Goal: Task Accomplishment & Management: Complete application form

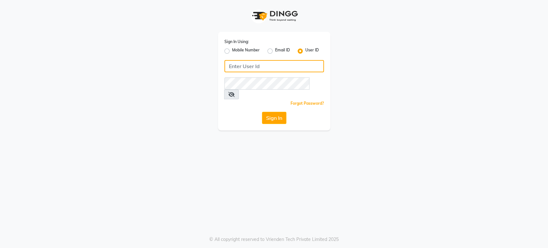
click at [234, 62] on input "Username" at bounding box center [274, 66] width 100 height 12
type input "mkaysalon"
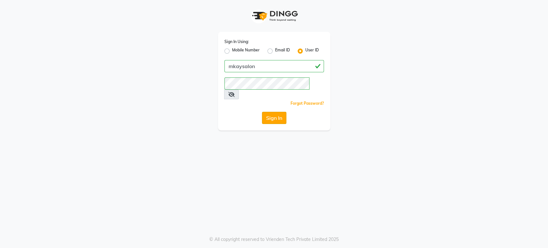
click at [275, 112] on button "Sign In" at bounding box center [274, 118] width 24 height 12
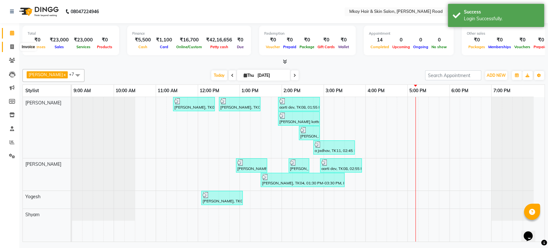
click at [12, 43] on span at bounding box center [11, 46] width 11 height 7
select select "5258"
select select "service"
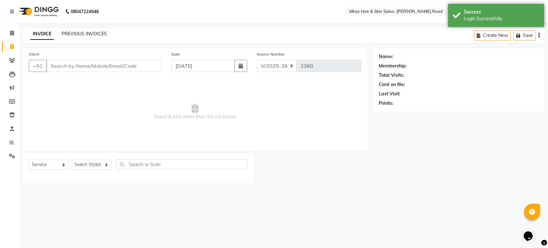
click at [87, 34] on link "PREVIOUS INVOICES" at bounding box center [84, 34] width 45 height 6
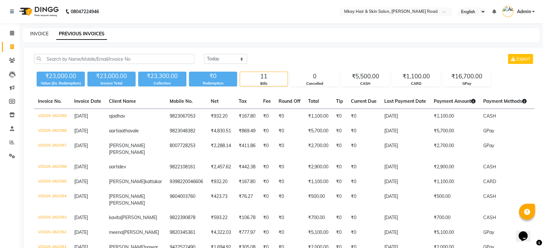
click at [36, 33] on link "INVOICE" at bounding box center [39, 34] width 18 height 6
select select "5258"
select select "service"
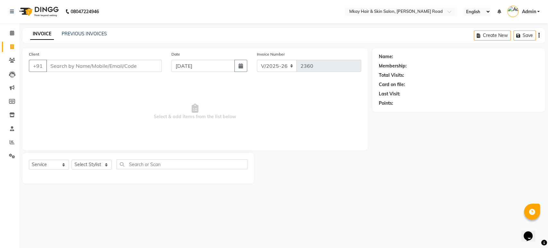
click at [73, 64] on input "Client" at bounding box center [104, 66] width 116 height 12
click at [88, 33] on link "PREVIOUS INVOICES" at bounding box center [84, 34] width 45 height 6
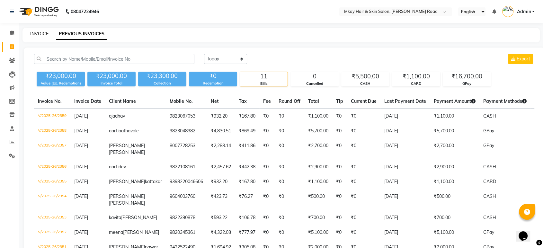
click at [41, 32] on link "INVOICE" at bounding box center [39, 34] width 18 height 6
select select "5258"
select select "service"
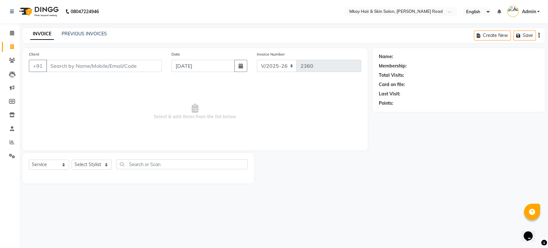
click at [58, 64] on input "Client" at bounding box center [104, 66] width 116 height 12
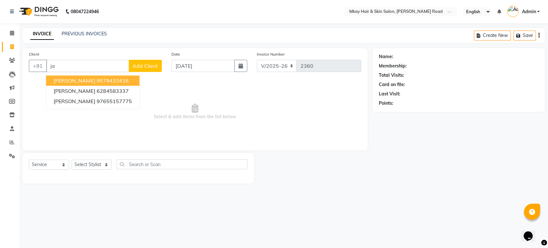
type input "j"
click at [72, 82] on span "[PERSON_NAME] ped" at bounding box center [80, 80] width 52 height 6
type input "9881442040"
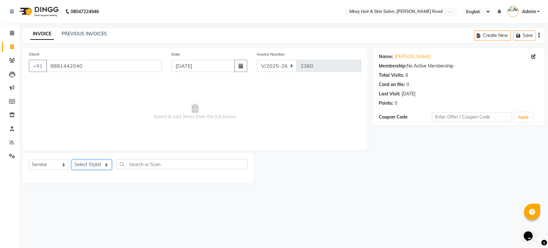
click at [100, 162] on select "Select Stylist [PERSON_NAME] Isha [PERSON_NAME] [PERSON_NAME] Shyam [PERSON_NAM…" at bounding box center [92, 165] width 40 height 10
select select "38226"
click at [72, 160] on select "Select Stylist [PERSON_NAME] Isha [PERSON_NAME] [PERSON_NAME] Shyam [PERSON_NAM…" at bounding box center [92, 165] width 40 height 10
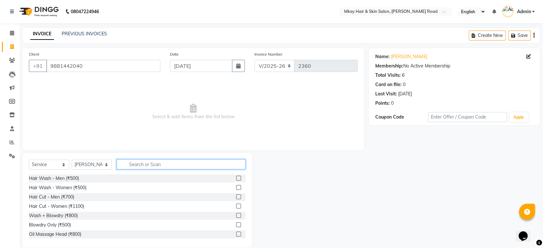
click at [140, 165] on input "text" at bounding box center [181, 164] width 129 height 10
click at [236, 205] on label at bounding box center [238, 206] width 5 height 5
click at [236, 205] on input "checkbox" at bounding box center [238, 206] width 4 height 4
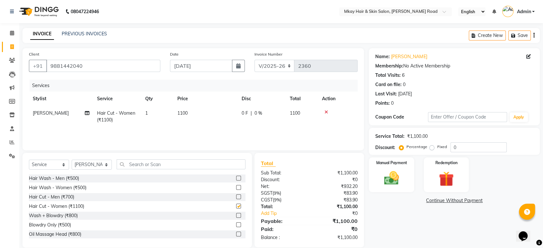
checkbox input "false"
click at [102, 164] on select "Select Stylist [PERSON_NAME] Isha [PERSON_NAME] [PERSON_NAME] Shyam [PERSON_NAM…" at bounding box center [92, 165] width 40 height 10
select select "38227"
click at [72, 160] on select "Select Stylist [PERSON_NAME] Isha [PERSON_NAME] [PERSON_NAME] Shyam [PERSON_NAM…" at bounding box center [92, 165] width 40 height 10
click at [137, 161] on input "text" at bounding box center [181, 164] width 129 height 10
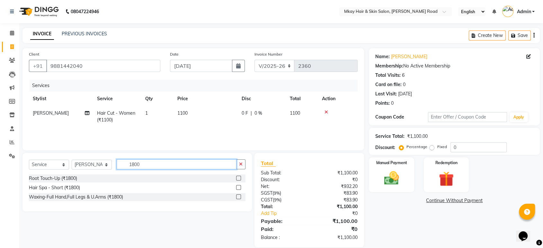
type input "1800"
click at [237, 178] on label at bounding box center [238, 178] width 5 height 5
click at [237, 178] on input "checkbox" at bounding box center [238, 178] width 4 height 4
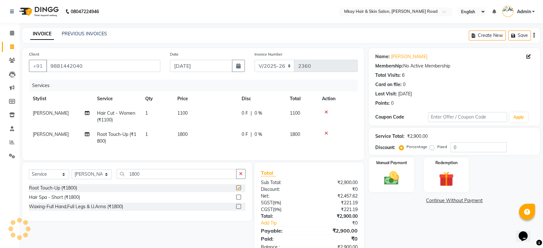
checkbox input "false"
click at [390, 177] on img at bounding box center [391, 178] width 25 height 18
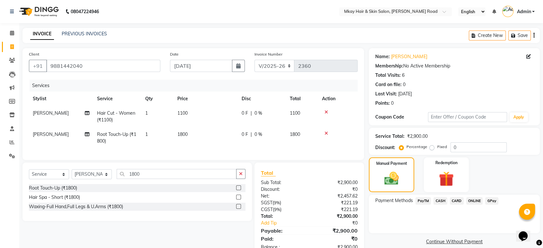
click at [492, 200] on span "GPay" at bounding box center [491, 200] width 13 height 7
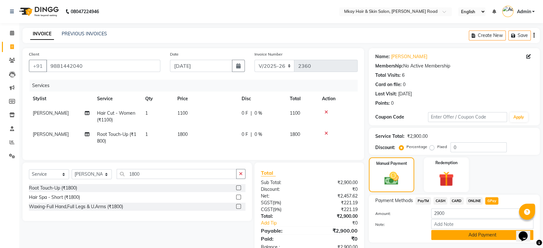
click at [460, 234] on button "Add Payment" at bounding box center [482, 235] width 102 height 10
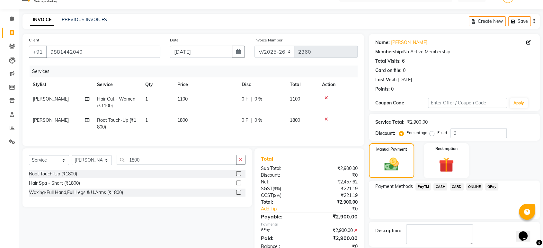
scroll to position [44, 0]
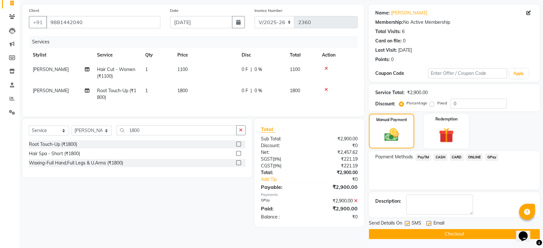
click at [406, 223] on label at bounding box center [407, 223] width 5 height 5
click at [406, 223] on input "checkbox" at bounding box center [407, 224] width 4 height 4
checkbox input "false"
click at [429, 222] on label at bounding box center [428, 223] width 5 height 5
click at [429, 222] on input "checkbox" at bounding box center [428, 224] width 4 height 4
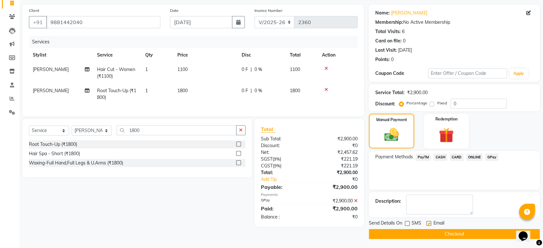
checkbox input "false"
click at [435, 235] on button "Checkout" at bounding box center [454, 234] width 171 height 10
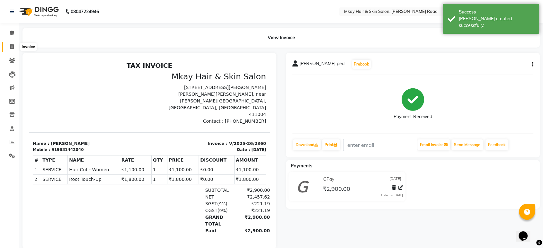
click at [13, 46] on icon at bounding box center [12, 46] width 4 height 5
select select "5258"
select select "service"
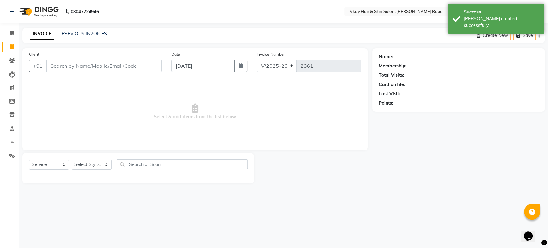
click at [57, 66] on input "Client" at bounding box center [104, 66] width 116 height 12
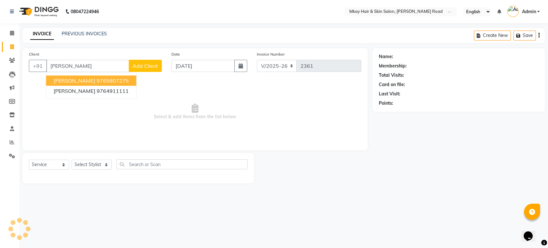
click at [74, 82] on span "[PERSON_NAME]" at bounding box center [74, 80] width 41 height 6
type input "9765807275"
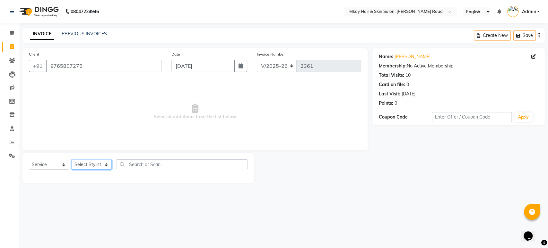
click at [105, 165] on select "Select Stylist [PERSON_NAME] Isha [PERSON_NAME] [PERSON_NAME] Shyam [PERSON_NAM…" at bounding box center [92, 165] width 40 height 10
select select "38228"
click at [72, 160] on select "Select Stylist [PERSON_NAME] Isha [PERSON_NAME] [PERSON_NAME] Shyam [PERSON_NAM…" at bounding box center [92, 165] width 40 height 10
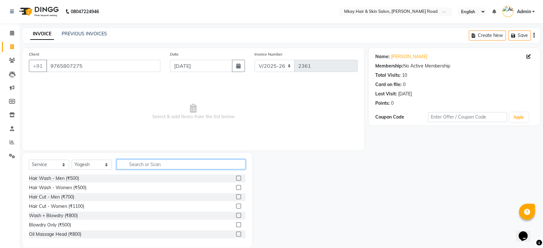
click at [136, 167] on input "text" at bounding box center [181, 164] width 129 height 10
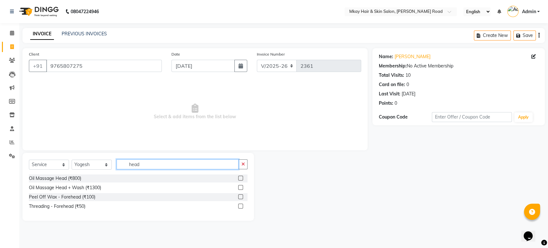
type input "head"
click at [240, 188] on label at bounding box center [240, 187] width 5 height 5
click at [240, 188] on input "checkbox" at bounding box center [240, 188] width 4 height 4
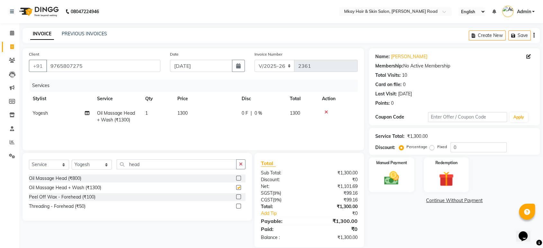
checkbox input "false"
click at [161, 167] on input "head" at bounding box center [177, 164] width 120 height 10
type input "h"
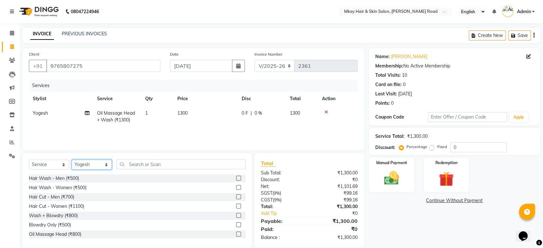
click at [90, 163] on select "Select Stylist [PERSON_NAME] Isha [PERSON_NAME] [PERSON_NAME] Shyam [PERSON_NAM…" at bounding box center [92, 165] width 40 height 10
select select "38226"
click at [72, 160] on select "Select Stylist [PERSON_NAME] Isha [PERSON_NAME] [PERSON_NAME] Shyam [PERSON_NAM…" at bounding box center [92, 165] width 40 height 10
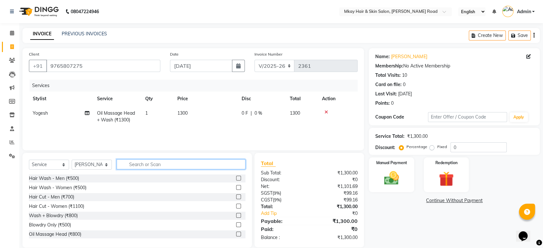
click at [133, 166] on input "text" at bounding box center [181, 164] width 129 height 10
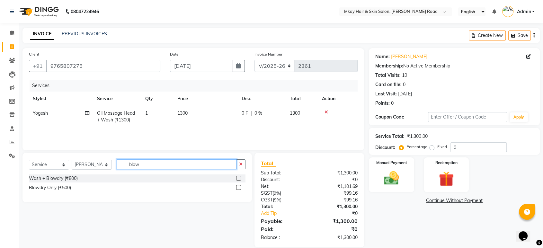
type input "blow"
click at [240, 188] on label at bounding box center [238, 187] width 5 height 5
click at [240, 188] on input "checkbox" at bounding box center [238, 188] width 4 height 4
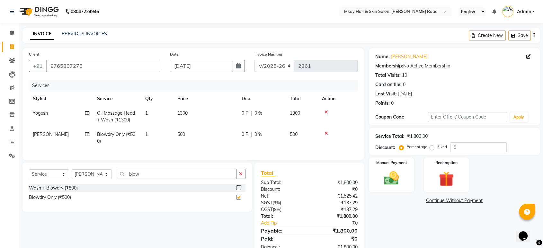
checkbox input "false"
click at [84, 177] on select "Select Stylist [PERSON_NAME] Isha [PERSON_NAME] [PERSON_NAME] Shyam [PERSON_NAM…" at bounding box center [92, 174] width 40 height 10
select select "82666"
click at [72, 175] on select "Select Stylist [PERSON_NAME] Isha [PERSON_NAME] [PERSON_NAME] Shyam [PERSON_NAM…" at bounding box center [92, 174] width 40 height 10
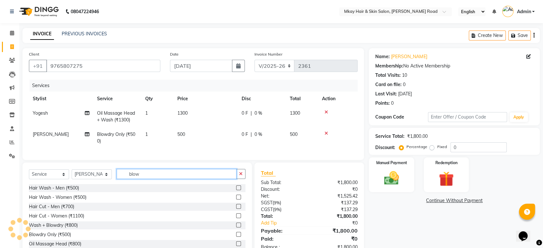
click at [148, 179] on input "blow" at bounding box center [177, 174] width 120 height 10
type input "b"
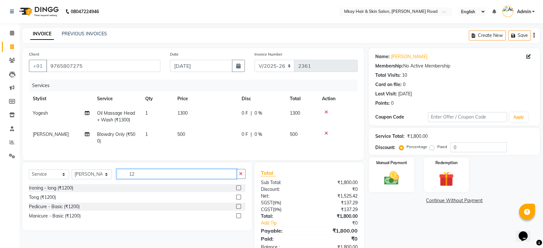
type input "1"
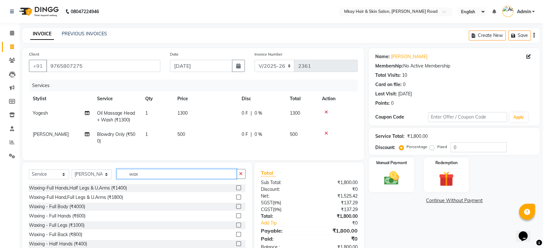
type input "wax"
click at [236, 190] on label at bounding box center [238, 187] width 5 height 5
click at [236, 190] on input "checkbox" at bounding box center [238, 188] width 4 height 4
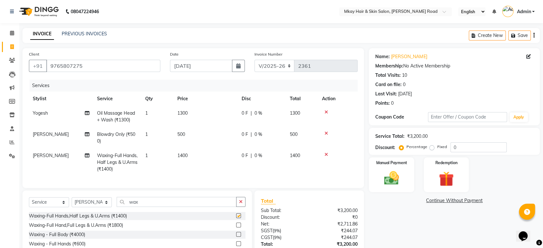
checkbox input "false"
click at [185, 156] on span "1400" at bounding box center [182, 155] width 10 height 6
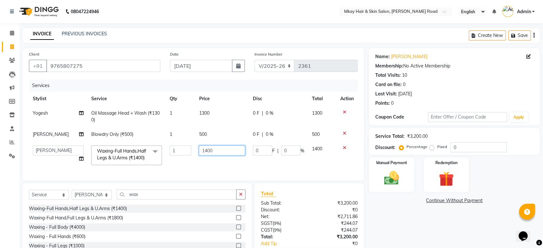
click at [203, 150] on input "1400" at bounding box center [222, 150] width 46 height 10
type input "1300"
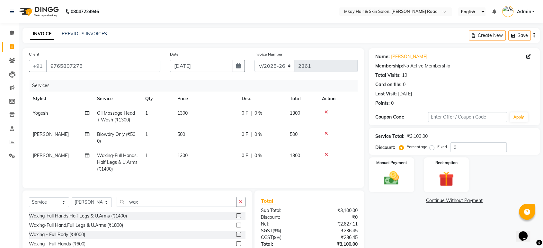
click at [234, 160] on td "1300" at bounding box center [205, 162] width 64 height 28
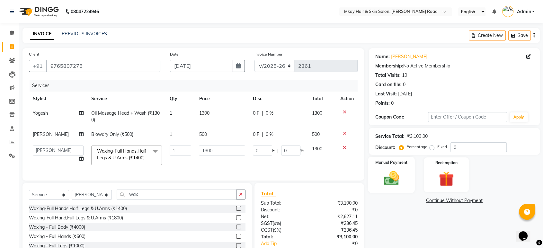
click at [388, 174] on img at bounding box center [391, 178] width 25 height 18
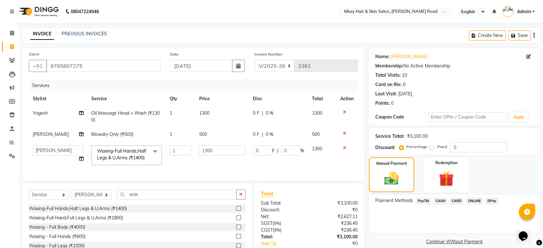
click at [455, 200] on span "CARD" at bounding box center [456, 200] width 14 height 7
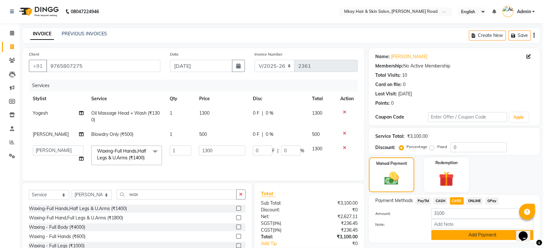
click at [471, 233] on button "Add Payment" at bounding box center [482, 235] width 102 height 10
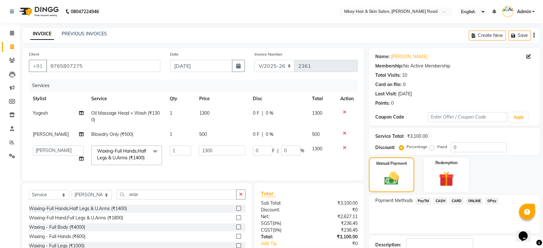
scroll to position [57, 0]
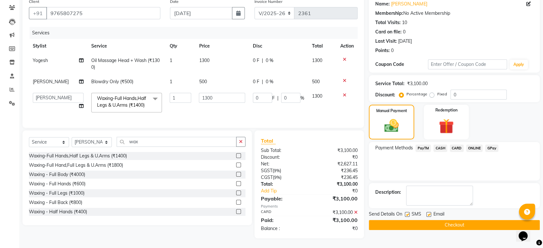
click at [409, 212] on label at bounding box center [407, 214] width 5 height 5
click at [409, 213] on input "checkbox" at bounding box center [407, 215] width 4 height 4
checkbox input "false"
click at [429, 212] on label at bounding box center [428, 214] width 5 height 5
click at [429, 213] on input "checkbox" at bounding box center [428, 215] width 4 height 4
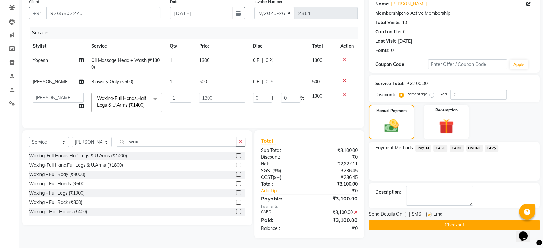
checkbox input "false"
click at [433, 220] on button "Checkout" at bounding box center [454, 225] width 171 height 10
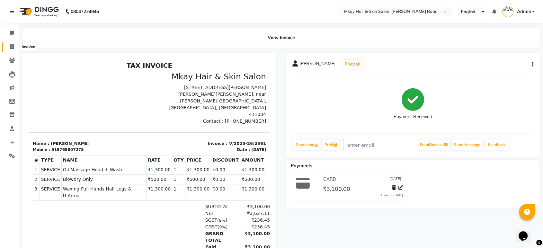
click at [12, 48] on icon at bounding box center [12, 46] width 4 height 5
select select "5258"
select select "service"
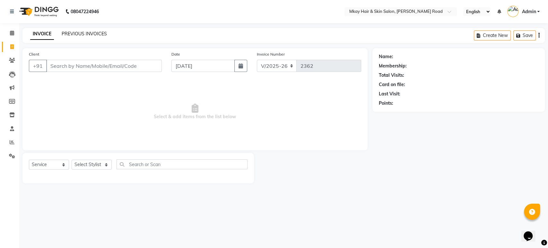
click at [79, 34] on link "PREVIOUS INVOICES" at bounding box center [84, 34] width 45 height 6
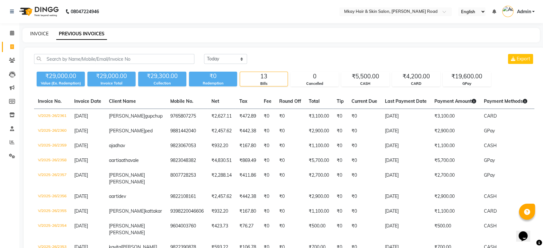
click at [45, 32] on link "INVOICE" at bounding box center [39, 34] width 18 height 6
select select "5258"
select select "service"
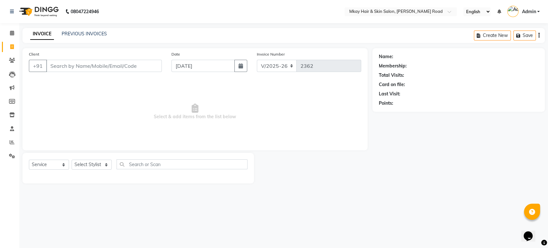
click at [58, 66] on input "Client" at bounding box center [104, 66] width 116 height 12
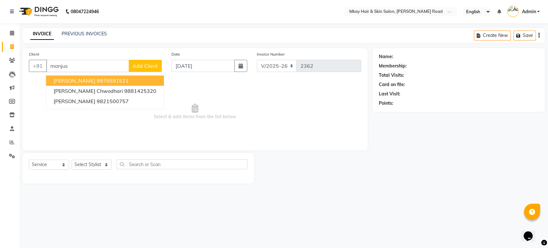
click at [83, 79] on span "[PERSON_NAME]" at bounding box center [74, 80] width 41 height 6
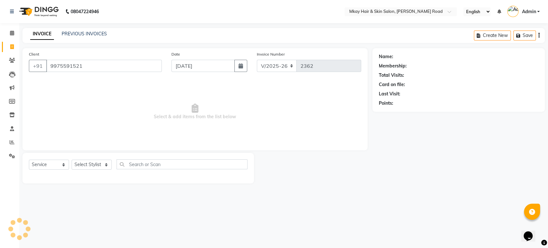
type input "9975591521"
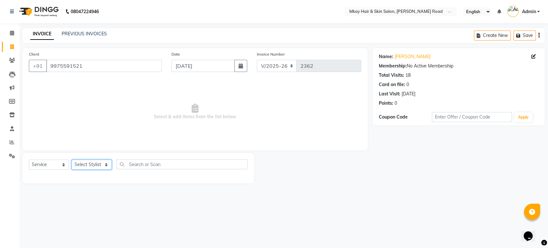
click at [90, 166] on select "Select Stylist [PERSON_NAME] Isha [PERSON_NAME] [PERSON_NAME] Shyam [PERSON_NAM…" at bounding box center [92, 165] width 40 height 10
select select "38226"
click at [72, 160] on select "Select Stylist [PERSON_NAME] Isha [PERSON_NAME] [PERSON_NAME] Shyam [PERSON_NAM…" at bounding box center [92, 165] width 40 height 10
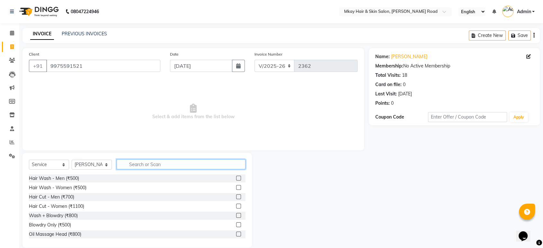
click at [142, 162] on input "text" at bounding box center [181, 164] width 129 height 10
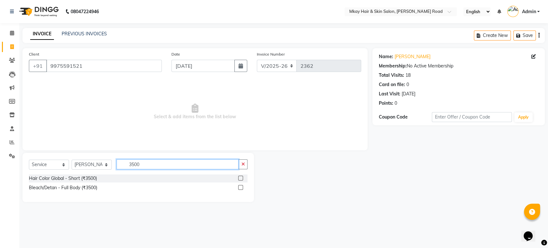
type input "3500"
click at [241, 178] on label at bounding box center [240, 178] width 5 height 5
click at [241, 178] on input "checkbox" at bounding box center [240, 178] width 4 height 4
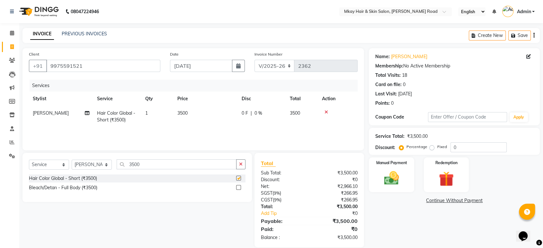
checkbox input "false"
click at [99, 164] on select "Select Stylist [PERSON_NAME] Isha [PERSON_NAME] [PERSON_NAME] Shyam [PERSON_NAM…" at bounding box center [92, 165] width 40 height 10
select select "38229"
click at [72, 160] on select "Select Stylist [PERSON_NAME] Isha [PERSON_NAME] [PERSON_NAME] Shyam [PERSON_NAM…" at bounding box center [92, 165] width 40 height 10
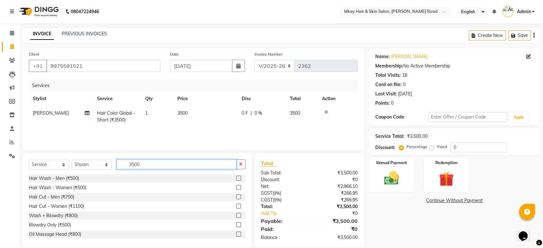
click at [148, 166] on input "3500" at bounding box center [177, 164] width 120 height 10
type input "3"
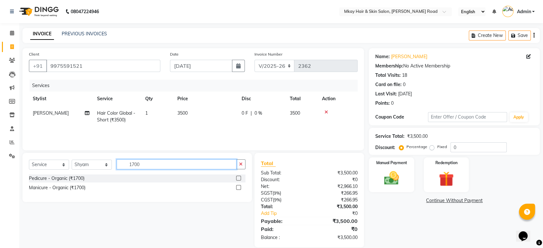
type input "1700"
click at [238, 179] on label at bounding box center [238, 178] width 5 height 5
click at [238, 179] on input "checkbox" at bounding box center [238, 178] width 4 height 4
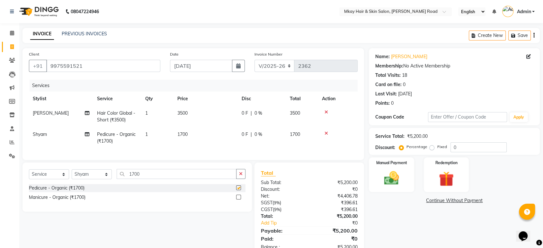
checkbox input "false"
click at [389, 173] on img at bounding box center [391, 178] width 25 height 18
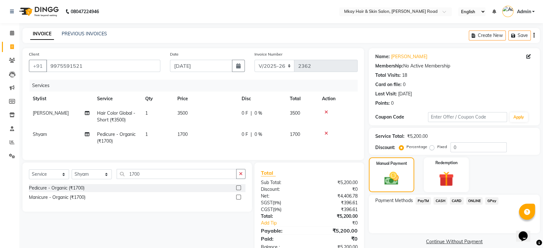
click at [454, 198] on span "CARD" at bounding box center [456, 200] width 14 height 7
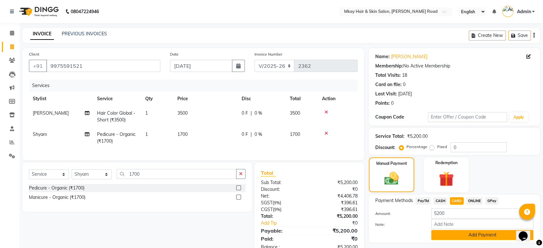
click at [466, 234] on button "Add Payment" at bounding box center [482, 235] width 102 height 10
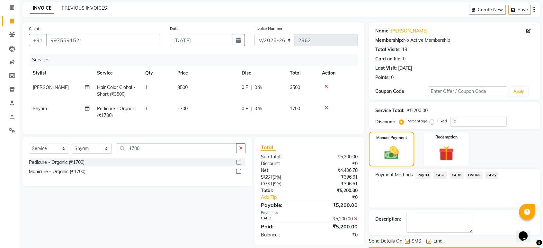
scroll to position [44, 0]
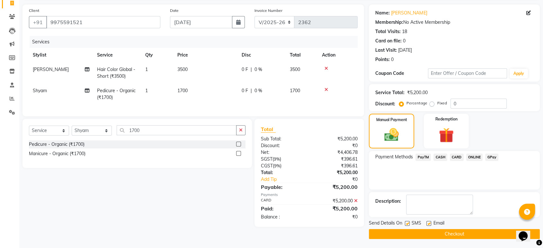
click at [406, 224] on label at bounding box center [407, 223] width 5 height 5
click at [406, 224] on input "checkbox" at bounding box center [407, 224] width 4 height 4
checkbox input "false"
click at [427, 223] on label at bounding box center [428, 223] width 5 height 5
click at [427, 223] on input "checkbox" at bounding box center [428, 224] width 4 height 4
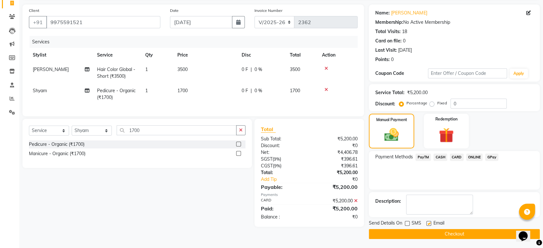
checkbox input "false"
click at [428, 233] on button "Checkout" at bounding box center [454, 234] width 171 height 10
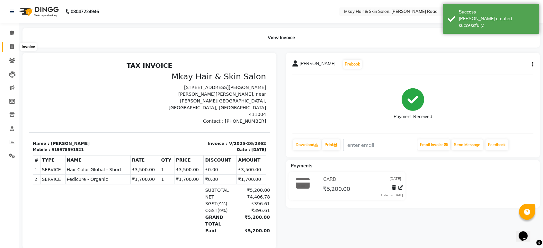
click at [13, 48] on icon at bounding box center [12, 46] width 4 height 5
select select "5258"
select select "service"
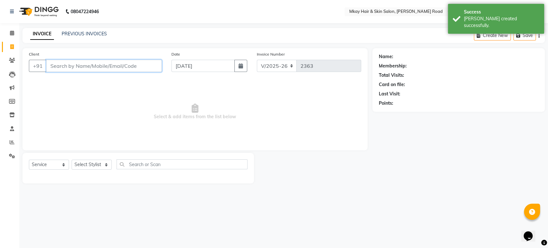
click at [70, 69] on input "Client" at bounding box center [104, 66] width 116 height 12
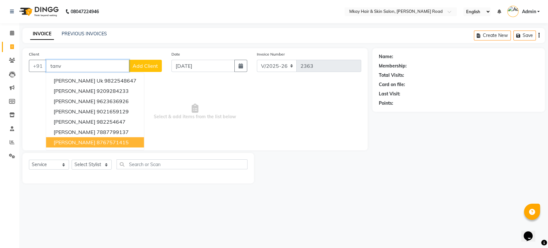
click at [115, 145] on ngb-highlight "8767571415" at bounding box center [112, 142] width 32 height 6
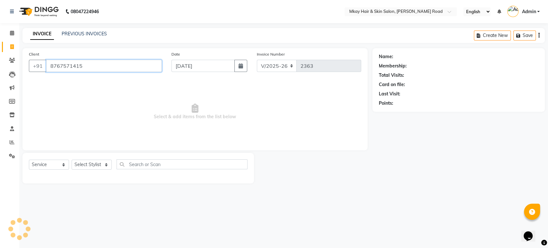
type input "8767571415"
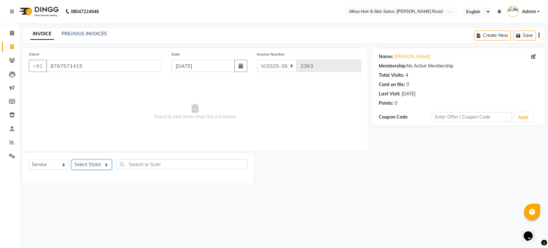
click at [93, 164] on select "Select Stylist [PERSON_NAME] Isha [PERSON_NAME] [PERSON_NAME] Shyam [PERSON_NAM…" at bounding box center [92, 165] width 40 height 10
select select "38226"
click at [72, 160] on select "Select Stylist [PERSON_NAME] Isha [PERSON_NAME] [PERSON_NAME] Shyam [PERSON_NAM…" at bounding box center [92, 165] width 40 height 10
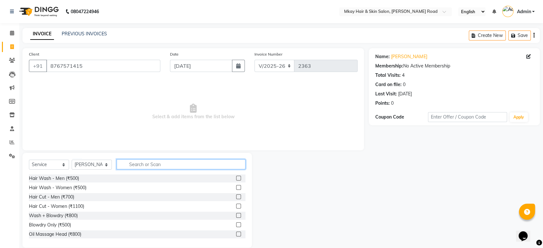
click at [144, 162] on input "text" at bounding box center [181, 164] width 129 height 10
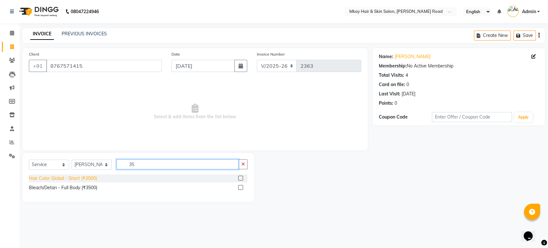
type input "35"
click at [88, 177] on div "Hair Color Global - Short (₹3500)" at bounding box center [63, 178] width 68 height 7
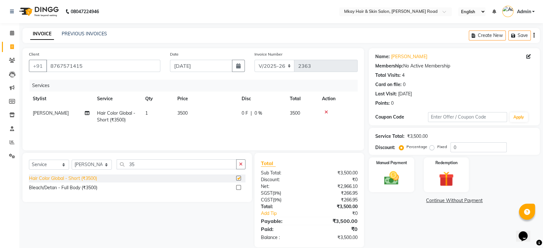
checkbox input "false"
click at [397, 176] on img at bounding box center [391, 178] width 25 height 18
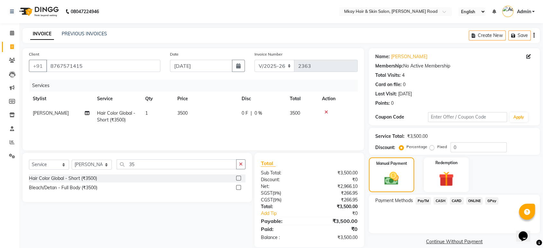
click at [441, 201] on span "CASH" at bounding box center [440, 200] width 14 height 7
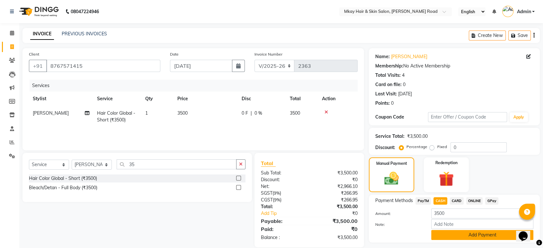
click at [455, 234] on button "Add Payment" at bounding box center [482, 235] width 102 height 10
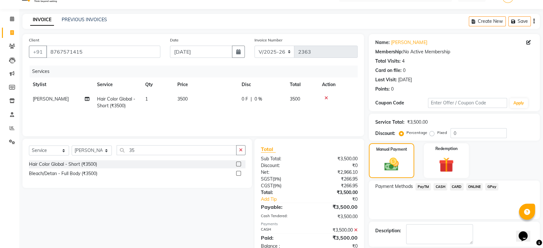
scroll to position [44, 0]
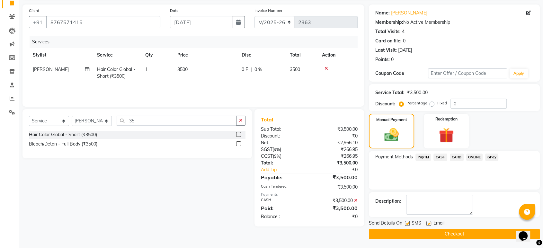
click at [455, 234] on button "Checkout" at bounding box center [454, 234] width 171 height 10
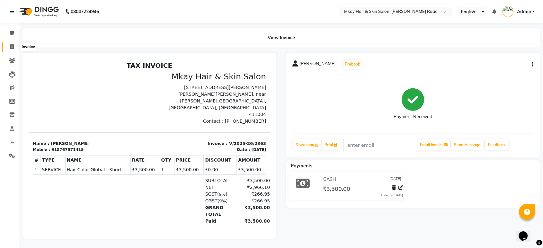
click at [11, 46] on icon at bounding box center [12, 46] width 4 height 5
select select "service"
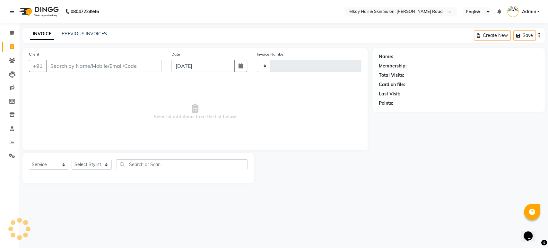
type input "2364"
select select "5258"
click at [71, 34] on link "PREVIOUS INVOICES" at bounding box center [84, 34] width 45 height 6
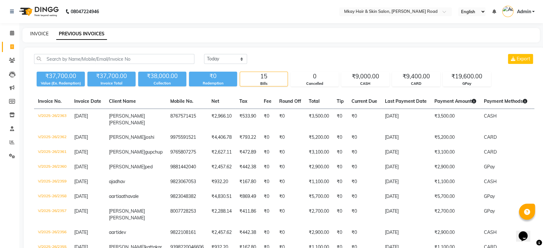
click at [31, 32] on link "INVOICE" at bounding box center [39, 34] width 18 height 6
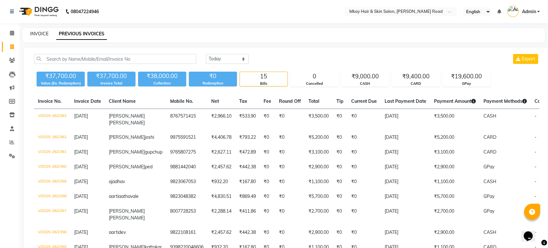
select select "5258"
select select "service"
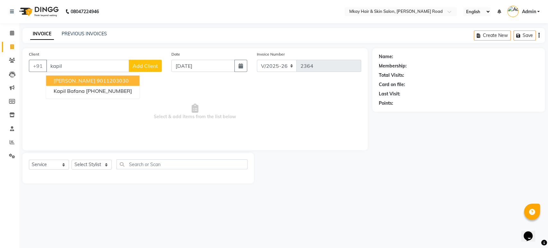
click at [90, 80] on span "[PERSON_NAME]" at bounding box center [74, 80] width 41 height 6
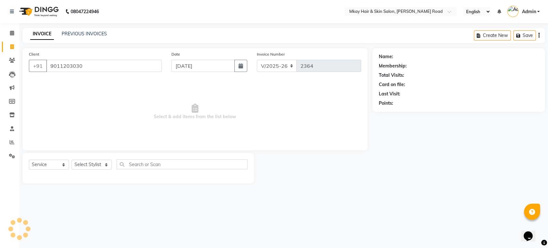
type input "9011203030"
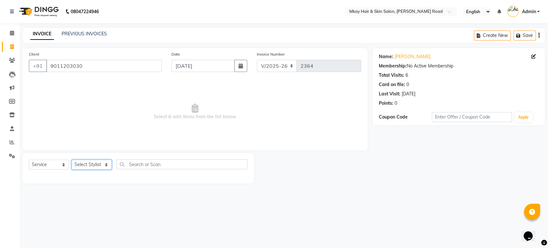
click at [85, 164] on select "Select Stylist [PERSON_NAME] Isha [PERSON_NAME] [PERSON_NAME] Shyam [PERSON_NAM…" at bounding box center [92, 165] width 40 height 10
select select "38226"
click at [72, 160] on select "Select Stylist [PERSON_NAME] Isha [PERSON_NAME] [PERSON_NAME] Shyam [PERSON_NAM…" at bounding box center [92, 165] width 40 height 10
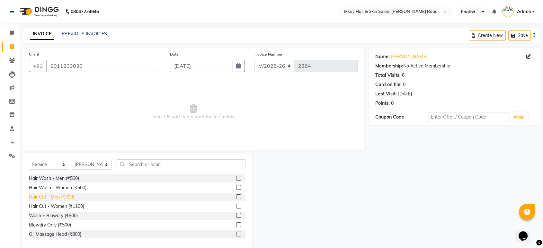
click at [64, 194] on div "Hair Cut - Men (₹700)" at bounding box center [51, 197] width 45 height 7
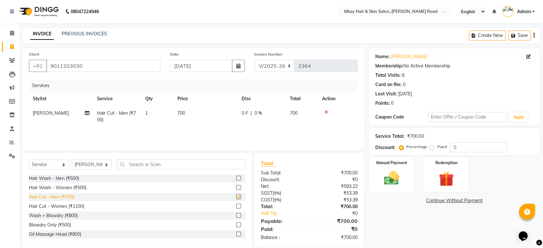
checkbox input "false"
click at [94, 166] on select "Select Stylist [PERSON_NAME] Isha [PERSON_NAME] [PERSON_NAME] Shyam [PERSON_NAM…" at bounding box center [92, 165] width 40 height 10
select select "38227"
click at [72, 160] on select "Select Stylist [PERSON_NAME] Isha [PERSON_NAME] [PERSON_NAME] Shyam [PERSON_NAM…" at bounding box center [92, 165] width 40 height 10
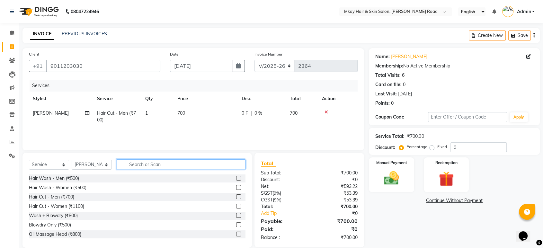
click at [143, 167] on input "text" at bounding box center [181, 164] width 129 height 10
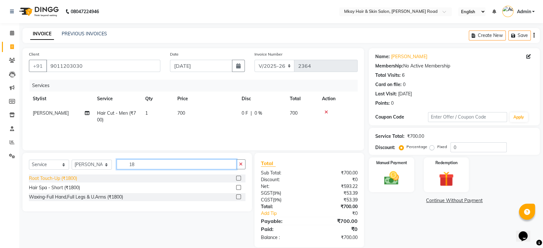
type input "18"
click at [60, 179] on div "Root Touch-Up (₹1800)" at bounding box center [53, 178] width 48 height 7
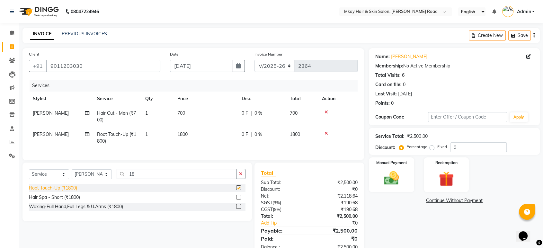
checkbox input "false"
click at [90, 178] on select "Select Stylist [PERSON_NAME] Isha [PERSON_NAME] [PERSON_NAME] Shyam [PERSON_NAM…" at bounding box center [92, 174] width 40 height 10
select select "38229"
click at [72, 175] on select "Select Stylist [PERSON_NAME] Isha [PERSON_NAME] [PERSON_NAME] Shyam [PERSON_NAM…" at bounding box center [92, 174] width 40 height 10
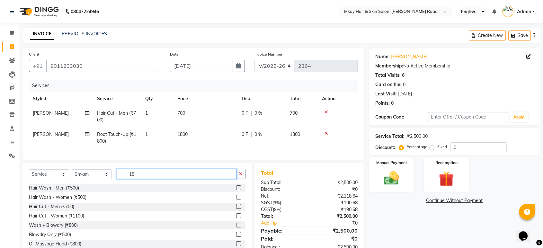
click at [140, 178] on input "18" at bounding box center [177, 174] width 120 height 10
type input "1"
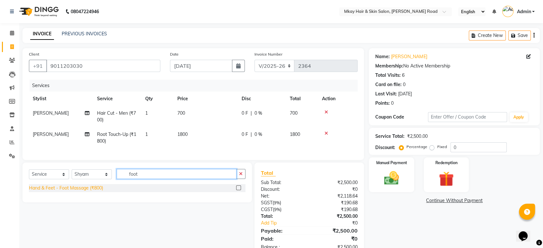
type input "foot"
click at [46, 191] on div "Hand & Feet - Foot Massage (₹800)" at bounding box center [66, 188] width 74 height 7
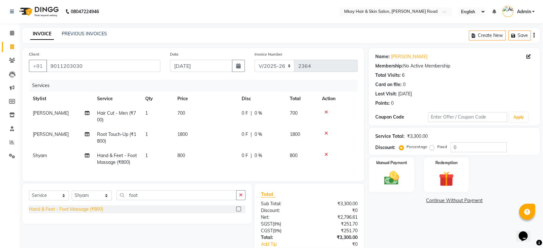
click at [57, 213] on div "Hand & Feet - Foot Massage (₹800)" at bounding box center [66, 209] width 74 height 7
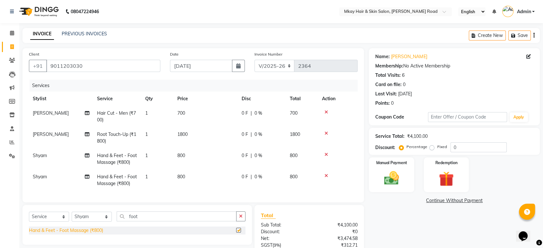
checkbox input "false"
click at [404, 181] on div "Manual Payment" at bounding box center [391, 175] width 47 height 36
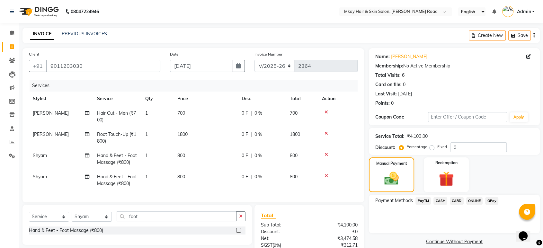
click at [440, 200] on span "CASH" at bounding box center [440, 200] width 14 height 7
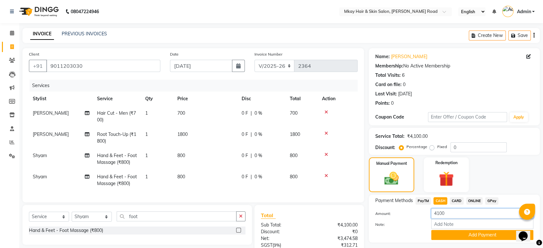
click at [449, 212] on input "4100" at bounding box center [482, 213] width 102 height 10
type input "4000"
click at [450, 237] on button "Add Payment" at bounding box center [482, 235] width 102 height 10
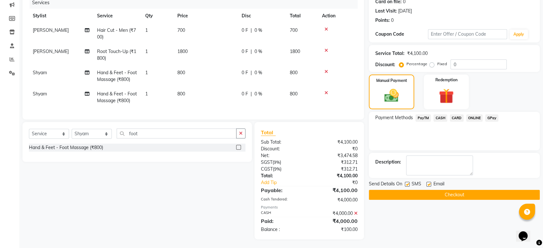
scroll to position [89, 0]
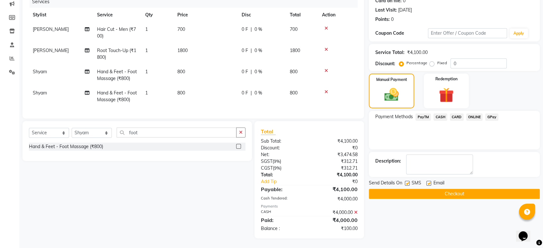
click at [407, 181] on label at bounding box center [407, 183] width 5 height 5
click at [407, 181] on input "checkbox" at bounding box center [407, 183] width 4 height 4
checkbox input "false"
click at [429, 181] on label at bounding box center [428, 183] width 5 height 5
click at [429, 181] on input "checkbox" at bounding box center [428, 183] width 4 height 4
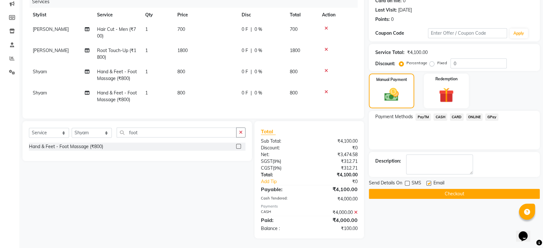
checkbox input "false"
click at [431, 189] on button "Checkout" at bounding box center [454, 194] width 171 height 10
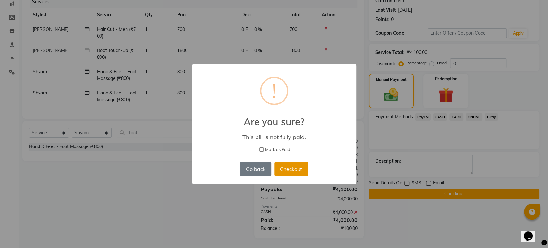
click at [291, 171] on button "Checkout" at bounding box center [290, 169] width 33 height 14
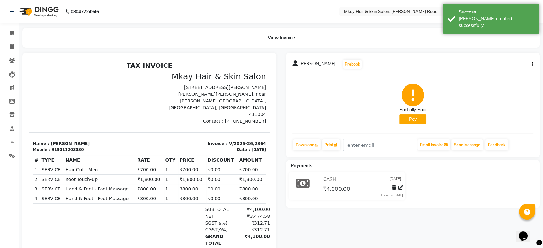
click at [421, 119] on button "Pay" at bounding box center [412, 119] width 27 height 10
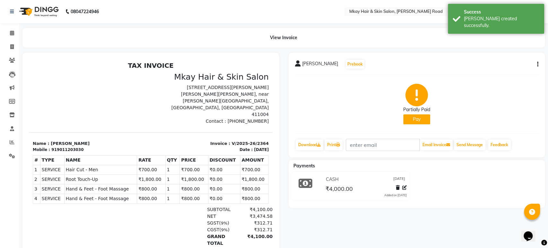
select select "1"
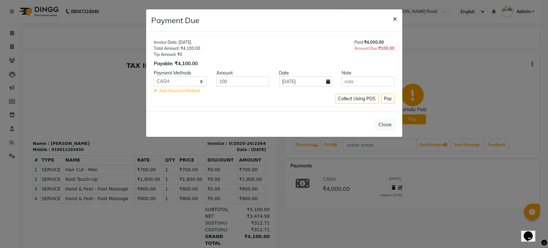
click at [393, 17] on span "×" at bounding box center [395, 18] width 4 height 10
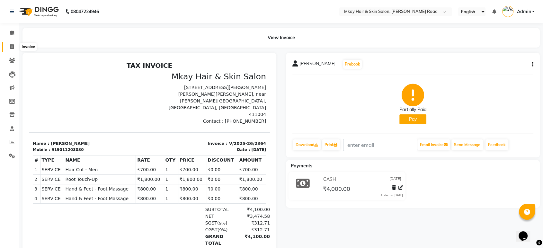
click at [11, 48] on icon at bounding box center [12, 46] width 4 height 5
select select "service"
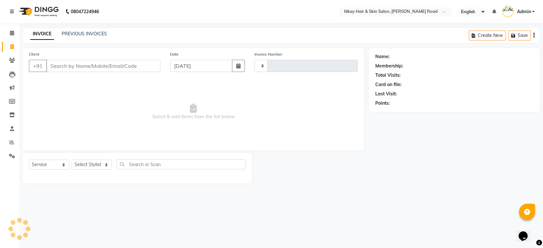
type input "2365"
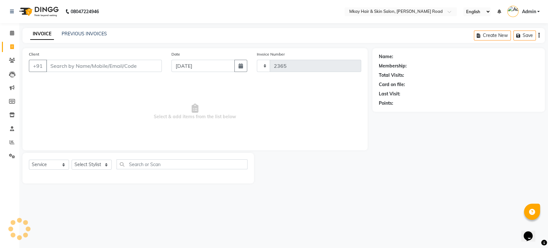
select select "5258"
click at [78, 32] on link "PREVIOUS INVOICES" at bounding box center [84, 34] width 45 height 6
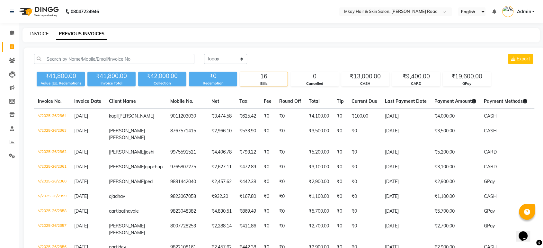
click at [43, 32] on link "INVOICE" at bounding box center [39, 34] width 18 height 6
select select "service"
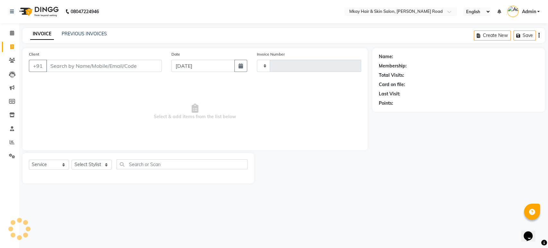
type input "2365"
select select "5258"
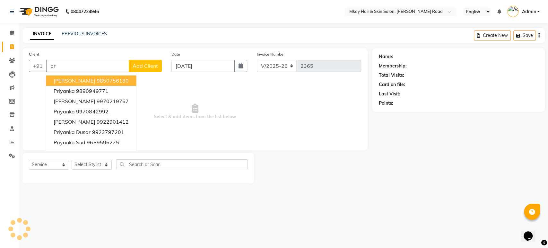
type input "p"
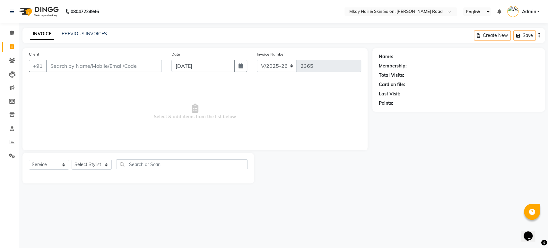
type input "m"
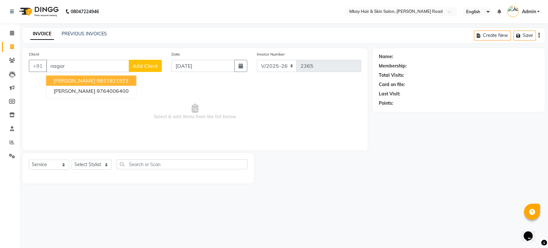
click at [121, 81] on ngb-highlight "9921921921" at bounding box center [112, 80] width 32 height 6
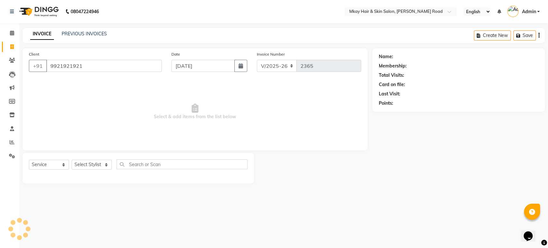
type input "9921921921"
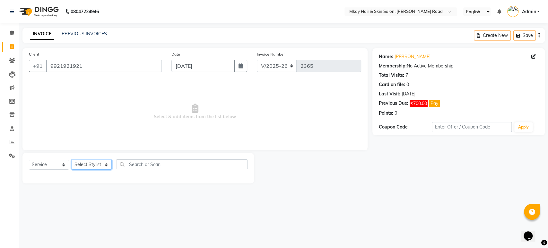
click at [93, 164] on select "Select Stylist [PERSON_NAME] Isha [PERSON_NAME] [PERSON_NAME] Shyam [PERSON_NAM…" at bounding box center [92, 165] width 40 height 10
select select "82666"
click at [72, 160] on select "Select Stylist [PERSON_NAME] Isha [PERSON_NAME] [PERSON_NAME] Shyam [PERSON_NAM…" at bounding box center [92, 165] width 40 height 10
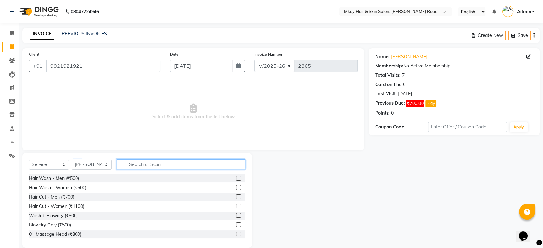
click at [141, 161] on input "text" at bounding box center [181, 164] width 129 height 10
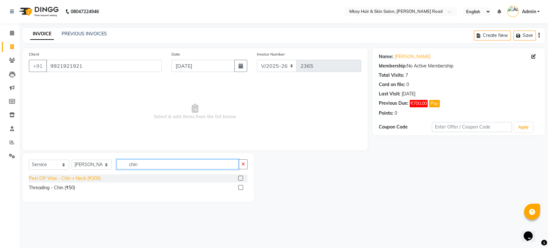
type input "chin"
click at [78, 177] on div "Peel Off Wax - Chin + Neck (₹200)" at bounding box center [65, 178] width 72 height 7
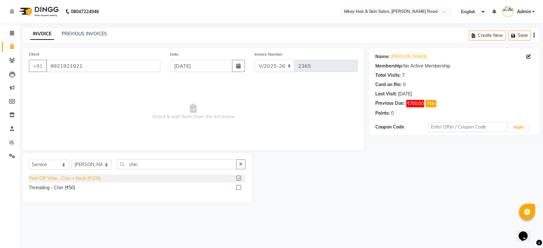
checkbox input "false"
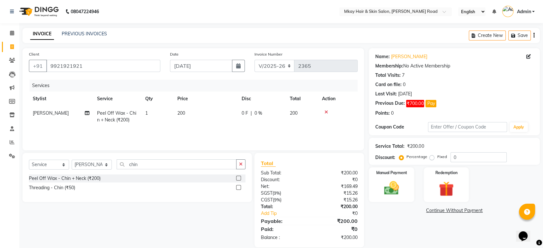
click at [218, 115] on td "200" at bounding box center [205, 116] width 64 height 21
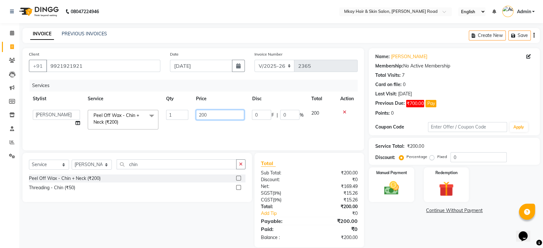
click at [220, 115] on input "200" at bounding box center [220, 115] width 48 height 10
type input "2"
type input "350"
click at [407, 187] on div "Manual Payment" at bounding box center [391, 185] width 47 height 36
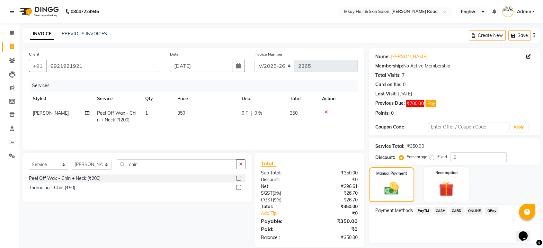
click at [490, 211] on span "GPay" at bounding box center [491, 210] width 13 height 7
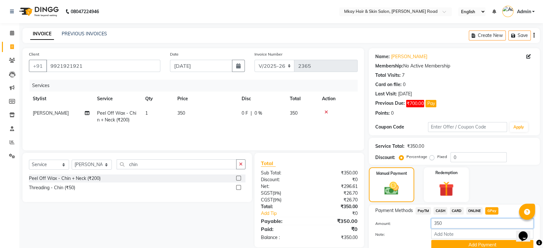
click at [445, 220] on input "350" at bounding box center [482, 223] width 102 height 10
type input "300"
click at [396, 236] on label "Note:" at bounding box center [398, 234] width 56 height 6
click at [431, 236] on input "Note:" at bounding box center [482, 234] width 102 height 10
click at [418, 236] on label "Note:" at bounding box center [398, 234] width 56 height 6
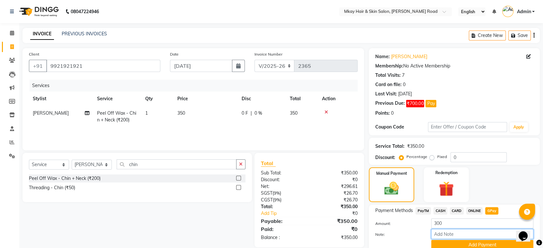
click at [431, 236] on input "Note:" at bounding box center [482, 234] width 102 height 10
click at [409, 219] on div "Amount: 300" at bounding box center [454, 223] width 168 height 11
click at [484, 242] on button "Add Payment" at bounding box center [482, 245] width 102 height 10
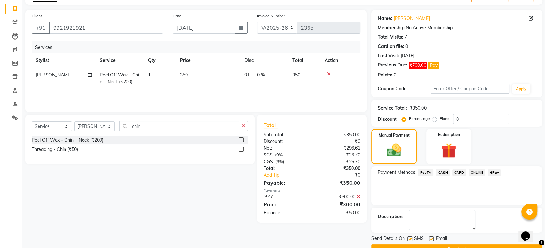
scroll to position [54, 0]
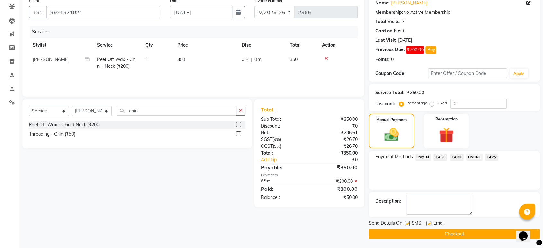
click at [406, 224] on label at bounding box center [407, 223] width 5 height 5
click at [406, 224] on input "checkbox" at bounding box center [407, 224] width 4 height 4
click at [406, 224] on label at bounding box center [407, 223] width 5 height 5
click at [406, 224] on input "checkbox" at bounding box center [407, 224] width 4 height 4
click at [408, 223] on label at bounding box center [407, 223] width 5 height 5
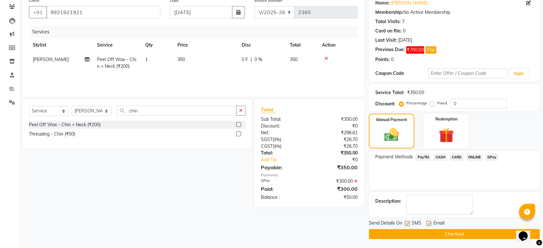
click at [408, 223] on input "checkbox" at bounding box center [407, 224] width 4 height 4
checkbox input "false"
click at [429, 221] on label at bounding box center [428, 223] width 5 height 5
click at [429, 222] on input "checkbox" at bounding box center [428, 224] width 4 height 4
checkbox input "false"
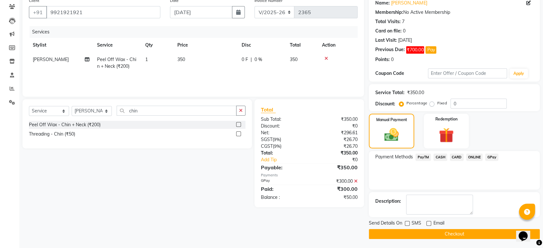
click at [430, 235] on button "Checkout" at bounding box center [454, 234] width 171 height 10
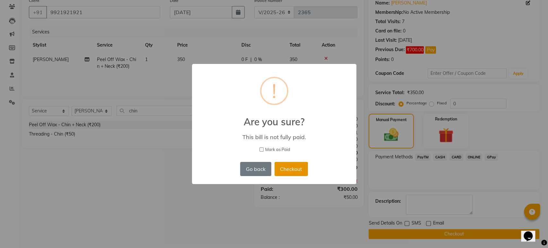
click at [291, 168] on button "Checkout" at bounding box center [290, 169] width 33 height 14
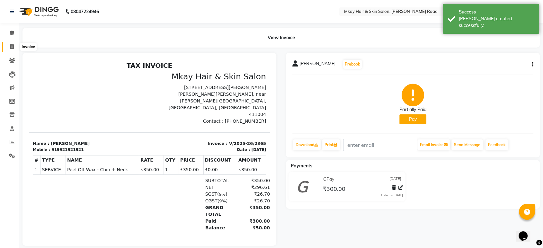
click at [13, 46] on icon at bounding box center [12, 46] width 4 height 5
select select "5258"
select select "service"
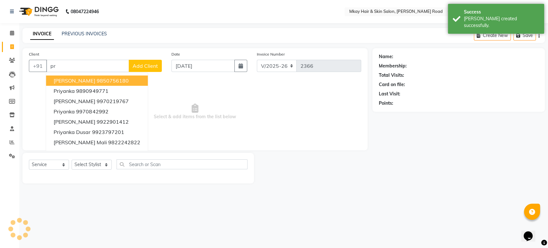
type input "p"
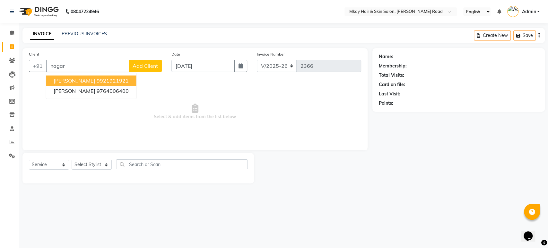
click at [85, 82] on span "[PERSON_NAME]" at bounding box center [74, 80] width 41 height 6
type input "9921921921"
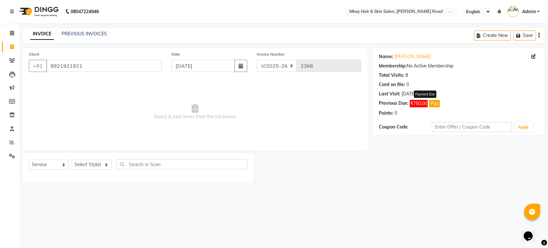
click at [433, 102] on button "Pay" at bounding box center [434, 103] width 11 height 7
select select "1"
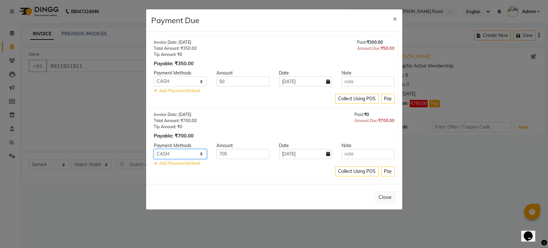
click at [198, 152] on select "PayTM CASH CARD ONLINE GPay" at bounding box center [180, 154] width 53 height 10
select select "5"
click at [154, 149] on select "PayTM CASH CARD ONLINE GPay" at bounding box center [180, 154] width 53 height 10
click at [386, 168] on button "Pay" at bounding box center [387, 171] width 13 height 10
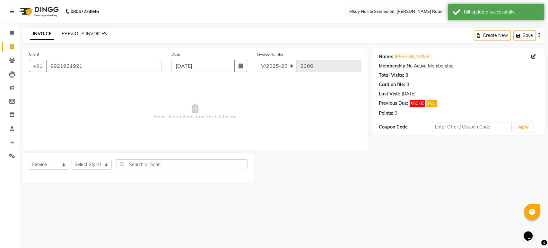
click at [91, 33] on link "PREVIOUS INVOICES" at bounding box center [84, 34] width 45 height 6
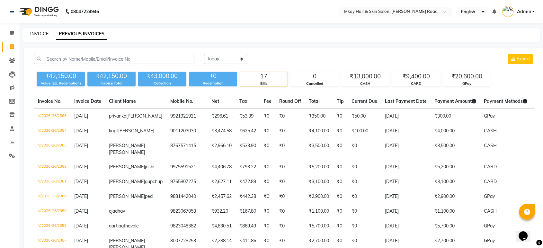
click at [34, 33] on link "INVOICE" at bounding box center [39, 34] width 18 height 6
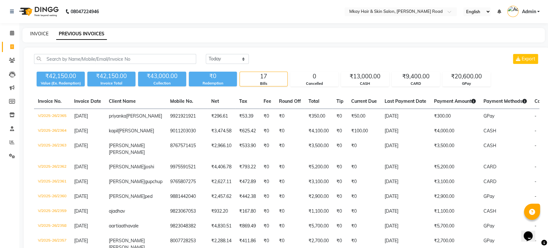
select select "5258"
select select "service"
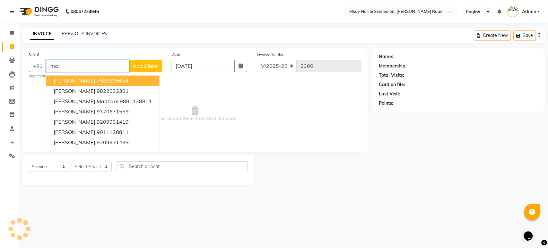
type input "m"
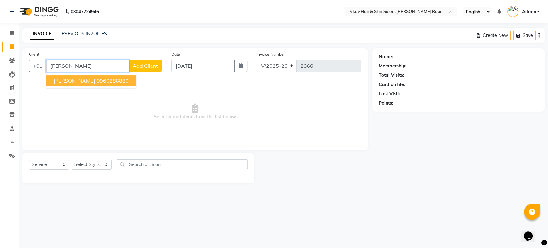
click at [96, 81] on ngb-highlight "9960888880" at bounding box center [112, 80] width 32 height 6
type input "9960888880"
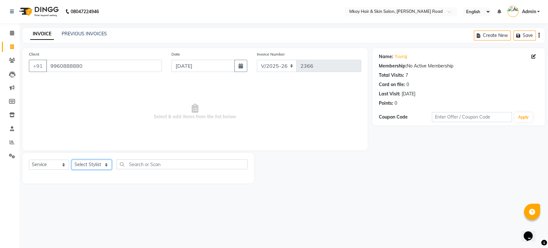
click at [82, 166] on select "Select Stylist [PERSON_NAME] Isha [PERSON_NAME] [PERSON_NAME] Shyam [PERSON_NAM…" at bounding box center [92, 165] width 40 height 10
select select "38226"
click at [72, 160] on select "Select Stylist [PERSON_NAME] Isha [PERSON_NAME] [PERSON_NAME] Shyam [PERSON_NAM…" at bounding box center [92, 165] width 40 height 10
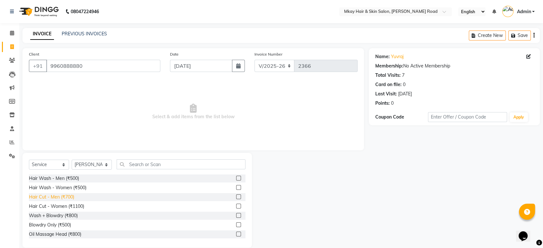
click at [65, 197] on div "Hair Cut - Men (₹700)" at bounding box center [51, 197] width 45 height 7
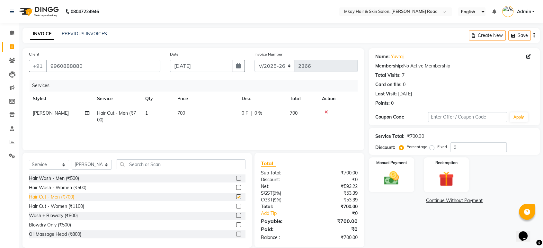
checkbox input "false"
click at [393, 181] on img at bounding box center [391, 178] width 25 height 18
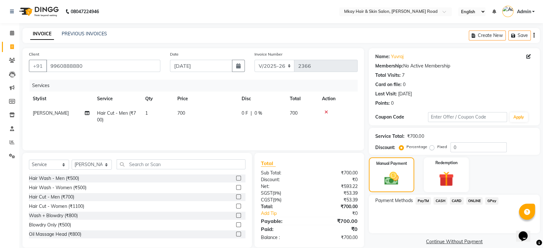
click at [493, 200] on span "GPay" at bounding box center [491, 200] width 13 height 7
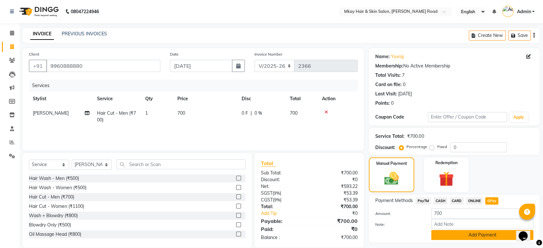
click at [485, 233] on button "Add Payment" at bounding box center [482, 235] width 102 height 10
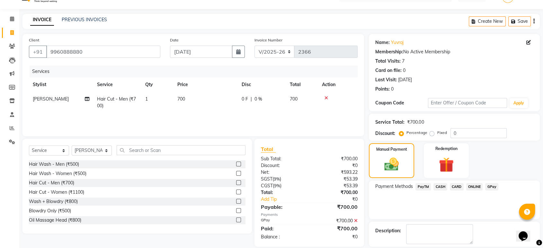
scroll to position [44, 0]
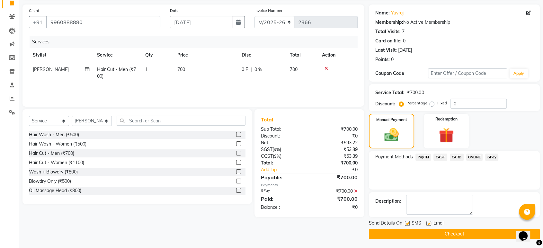
click at [406, 223] on label at bounding box center [407, 223] width 5 height 5
click at [406, 223] on input "checkbox" at bounding box center [407, 224] width 4 height 4
checkbox input "false"
click at [430, 223] on label at bounding box center [428, 223] width 5 height 5
click at [430, 223] on input "checkbox" at bounding box center [428, 224] width 4 height 4
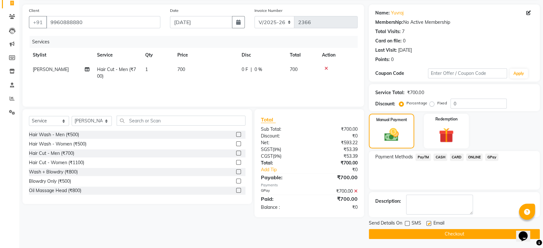
checkbox input "false"
click at [431, 233] on button "Checkout" at bounding box center [454, 234] width 171 height 10
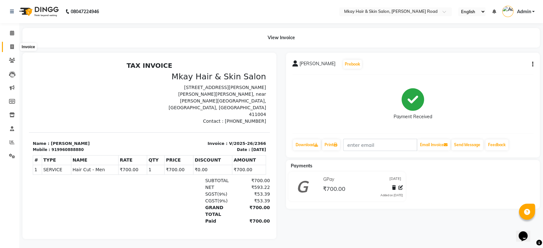
click at [9, 46] on span at bounding box center [11, 46] width 11 height 7
select select "5258"
select select "service"
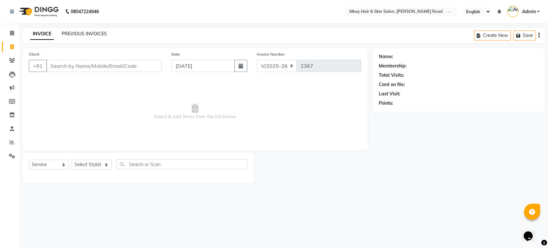
click at [78, 34] on link "PREVIOUS INVOICES" at bounding box center [84, 34] width 45 height 6
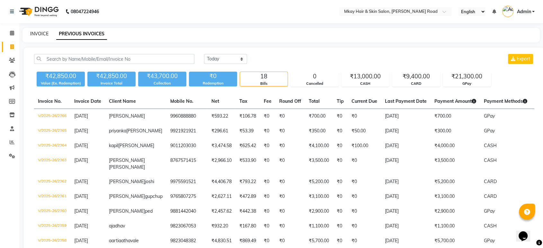
click at [34, 33] on link "INVOICE" at bounding box center [39, 34] width 18 height 6
select select "5258"
select select "service"
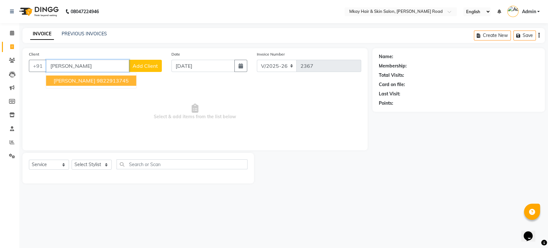
click at [90, 84] on button "[PERSON_NAME] 9822913745" at bounding box center [91, 80] width 90 height 10
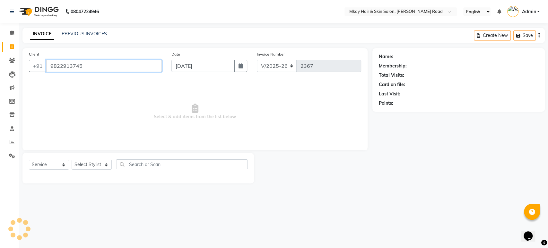
type input "9822913745"
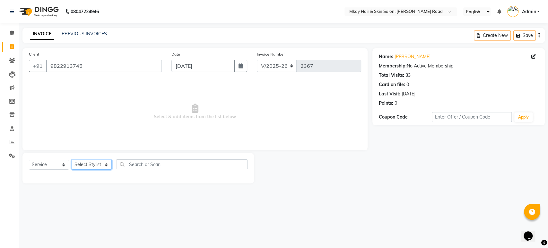
drag, startPoint x: 91, startPoint y: 164, endPoint x: 77, endPoint y: 200, distance: 38.7
click at [77, 200] on div "08047224946 Select Location × Mkay Hair & Skin Salon, [PERSON_NAME] Road Englis…" at bounding box center [274, 124] width 548 height 248
select select "38226"
click at [72, 160] on select "Select Stylist [PERSON_NAME] Isha [PERSON_NAME] [PERSON_NAME] Shyam [PERSON_NAM…" at bounding box center [92, 165] width 40 height 10
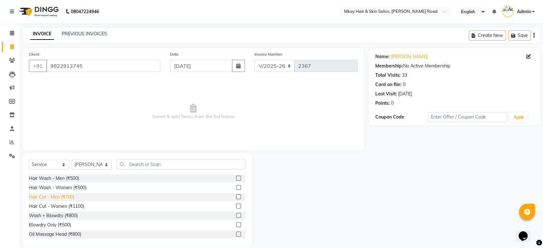
click at [58, 197] on div "Hair Cut - Men (₹700)" at bounding box center [51, 197] width 45 height 7
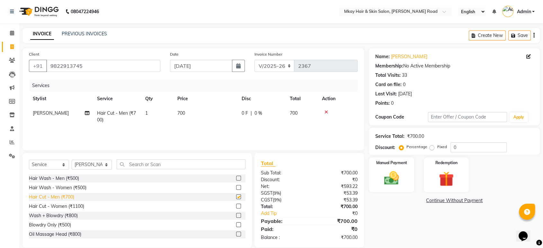
checkbox input "false"
click at [399, 178] on img at bounding box center [391, 178] width 25 height 18
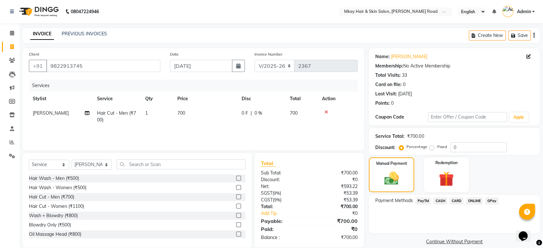
click at [452, 200] on span "CARD" at bounding box center [456, 200] width 14 height 7
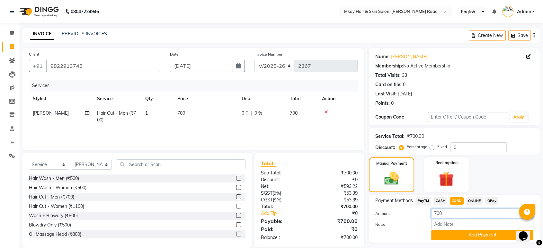
click at [456, 210] on input "700" at bounding box center [482, 213] width 102 height 10
type input "7"
type input "0"
click at [483, 236] on button "Add Payment" at bounding box center [482, 235] width 102 height 10
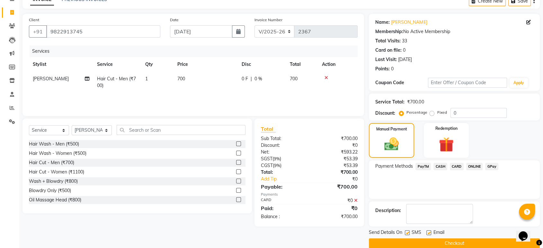
scroll to position [44, 0]
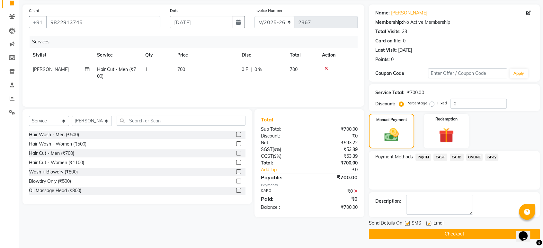
click at [407, 224] on label at bounding box center [407, 223] width 5 height 5
click at [407, 224] on input "checkbox" at bounding box center [407, 224] width 4 height 4
checkbox input "false"
click at [430, 223] on label at bounding box center [428, 223] width 5 height 5
click at [430, 223] on input "checkbox" at bounding box center [428, 224] width 4 height 4
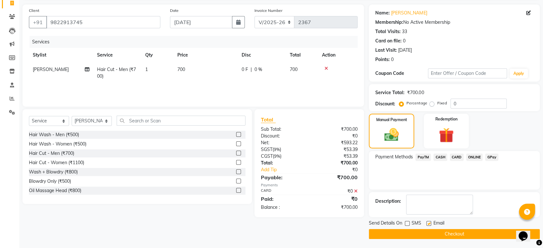
checkbox input "false"
click at [430, 233] on button "Checkout" at bounding box center [454, 234] width 171 height 10
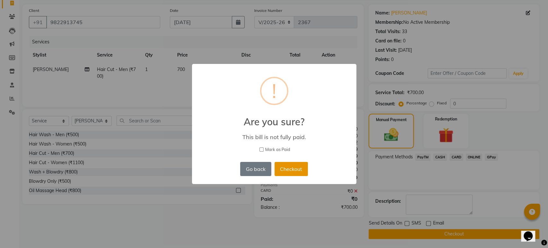
click at [279, 170] on button "Checkout" at bounding box center [290, 169] width 33 height 14
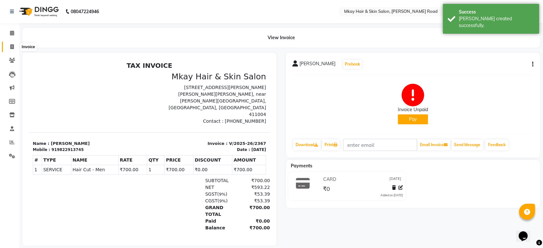
click at [13, 45] on icon at bounding box center [12, 46] width 4 height 5
select select "service"
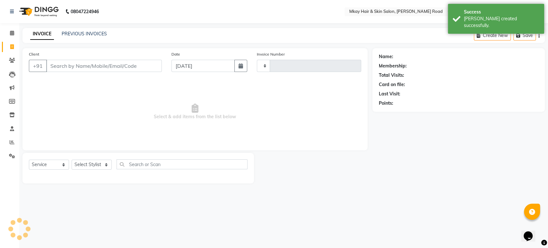
type input "2368"
select select "5258"
click at [72, 34] on link "PREVIOUS INVOICES" at bounding box center [84, 34] width 45 height 6
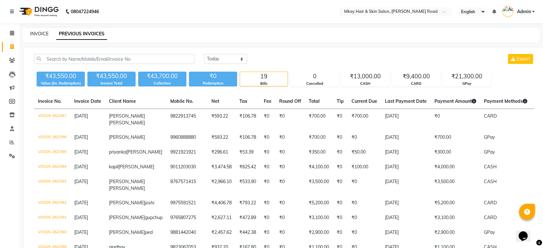
click at [44, 34] on link "INVOICE" at bounding box center [39, 34] width 18 height 6
select select "service"
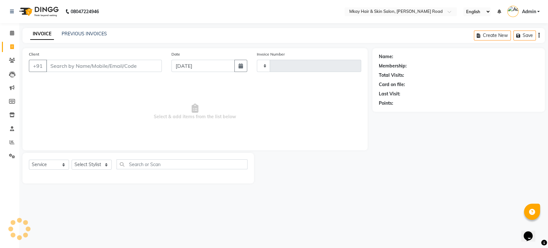
type input "2368"
select select "5258"
click at [86, 35] on link "PREVIOUS INVOICES" at bounding box center [84, 34] width 45 height 6
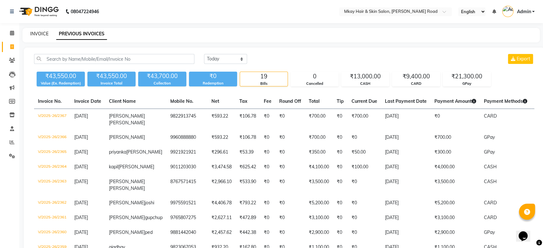
click at [43, 34] on link "INVOICE" at bounding box center [39, 34] width 18 height 6
select select "service"
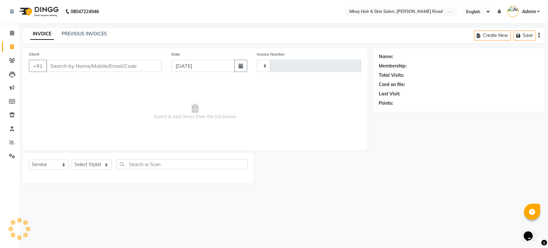
type input "2368"
select select "5258"
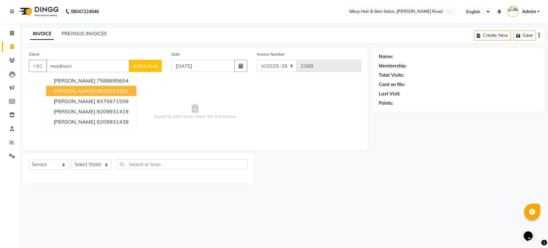
click at [65, 92] on span "[PERSON_NAME]" at bounding box center [74, 91] width 41 height 6
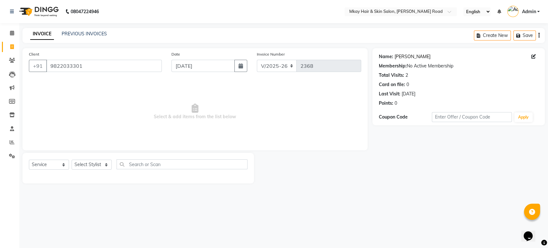
click at [408, 54] on link "[PERSON_NAME]" at bounding box center [413, 56] width 36 height 7
click at [92, 62] on input "9822033301" at bounding box center [104, 66] width 116 height 12
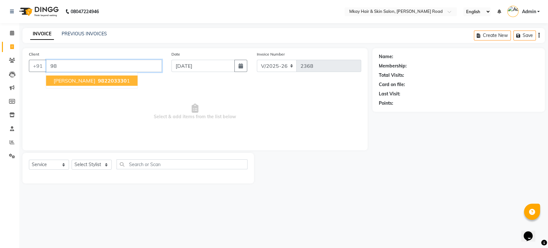
type input "9"
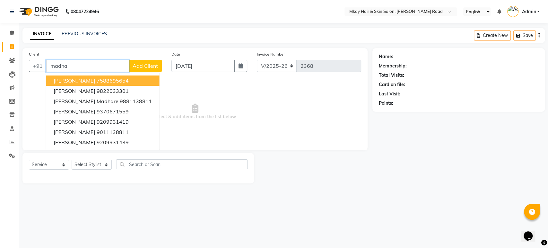
click at [104, 78] on ngb-highlight "7588695654" at bounding box center [112, 80] width 32 height 6
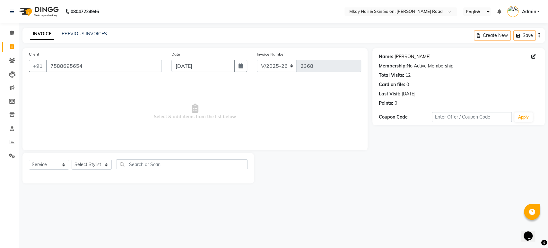
click at [412, 56] on link "[PERSON_NAME]" at bounding box center [413, 56] width 36 height 7
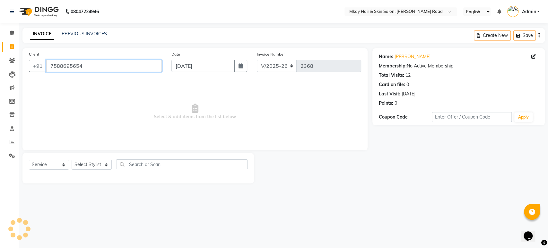
click at [92, 67] on input "7588695654" at bounding box center [104, 66] width 116 height 12
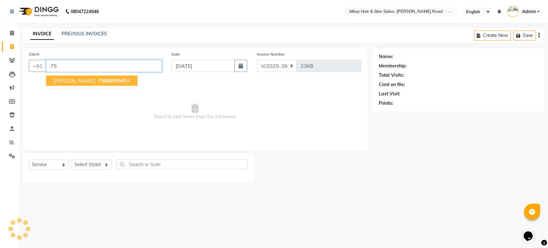
type input "7"
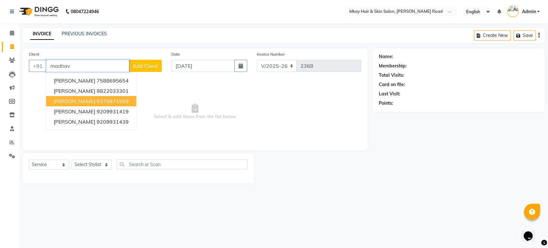
click at [95, 101] on span "[PERSON_NAME]" at bounding box center [74, 101] width 41 height 6
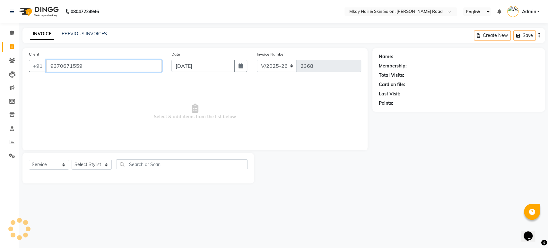
type input "9370671559"
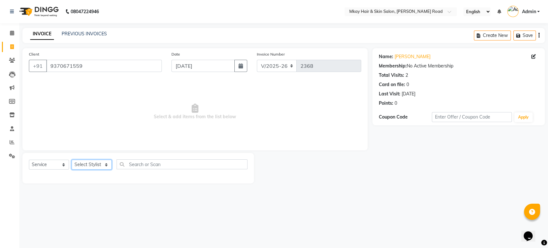
click at [80, 163] on select "Select Stylist [PERSON_NAME] Isha [PERSON_NAME] [PERSON_NAME] Shyam [PERSON_NAM…" at bounding box center [92, 165] width 40 height 10
select select "38227"
click at [72, 160] on select "Select Stylist [PERSON_NAME] Isha [PERSON_NAME] [PERSON_NAME] Shyam [PERSON_NAM…" at bounding box center [92, 165] width 40 height 10
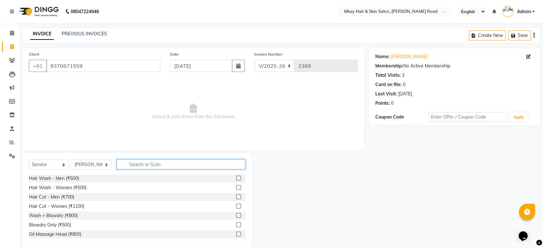
click at [135, 164] on input "text" at bounding box center [181, 164] width 129 height 10
type input "400"
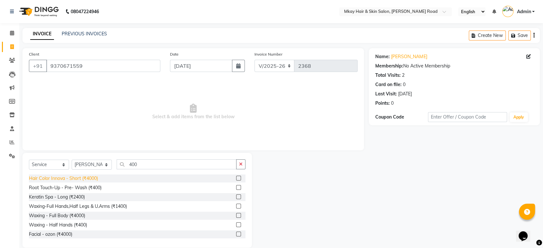
click at [43, 179] on div "Hair Color Innova - Short (₹4000)" at bounding box center [63, 178] width 69 height 7
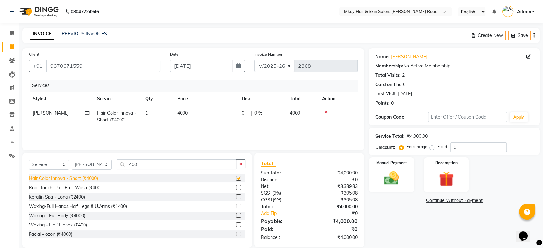
checkbox input "false"
drag, startPoint x: 85, startPoint y: 164, endPoint x: 84, endPoint y: 190, distance: 26.3
click at [84, 190] on div "Select Service Product Membership Package Voucher Prepaid Gift Card Select Styl…" at bounding box center [136, 200] width 229 height 95
select select "86430"
click at [72, 160] on select "Select Stylist [PERSON_NAME] Isha [PERSON_NAME] [PERSON_NAME] Shyam [PERSON_NAM…" at bounding box center [92, 165] width 40 height 10
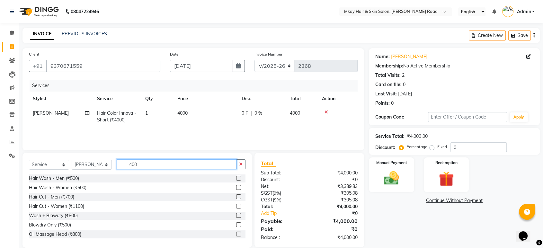
click at [145, 167] on input "400" at bounding box center [177, 164] width 120 height 10
type input "4"
type input "thr"
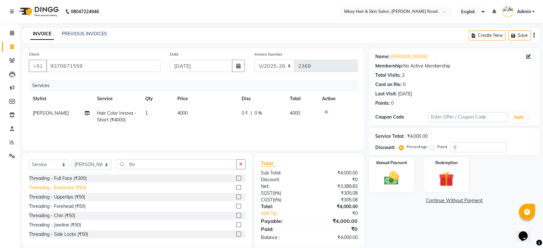
click at [61, 187] on div "Threading - Eyebrows (₹50)" at bounding box center [57, 187] width 57 height 7
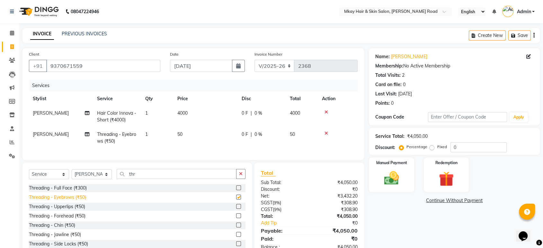
checkbox input "false"
click at [202, 133] on td "50" at bounding box center [205, 137] width 64 height 21
select select "86430"
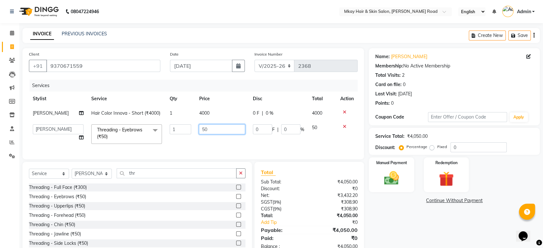
click at [199, 128] on input "50" at bounding box center [222, 129] width 46 height 10
type input "150"
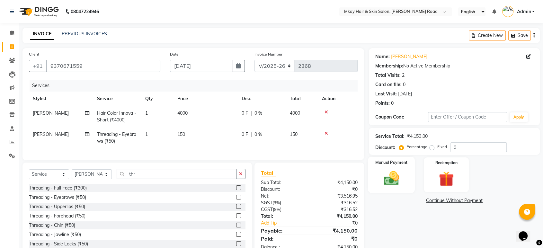
click at [410, 179] on div "Manual Payment" at bounding box center [391, 175] width 47 height 36
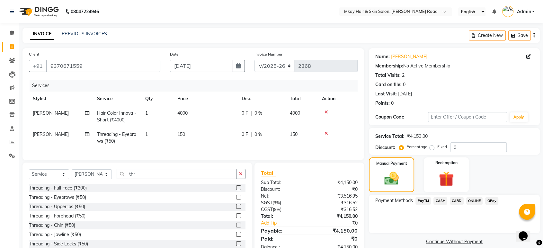
click at [491, 200] on span "GPay" at bounding box center [491, 200] width 13 height 7
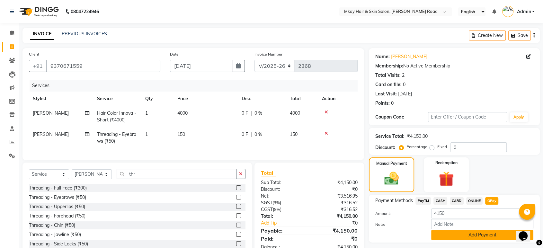
click at [487, 236] on button "Add Payment" at bounding box center [482, 235] width 102 height 10
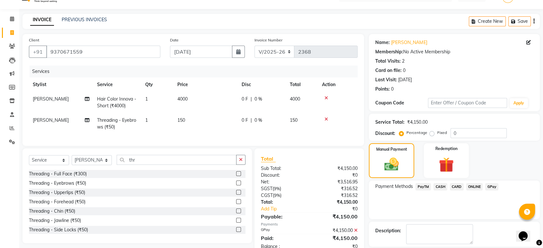
scroll to position [44, 0]
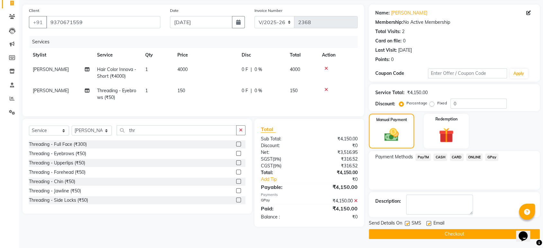
click at [405, 223] on label at bounding box center [407, 223] width 5 height 5
click at [405, 223] on input "checkbox" at bounding box center [407, 224] width 4 height 4
checkbox input "false"
click at [428, 224] on label at bounding box center [428, 223] width 5 height 5
click at [428, 224] on input "checkbox" at bounding box center [428, 224] width 4 height 4
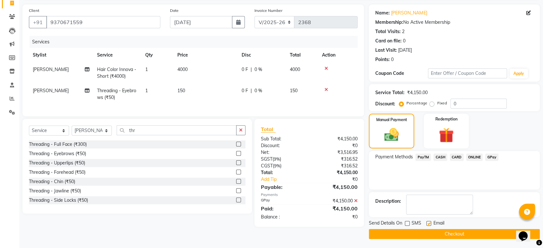
checkbox input "false"
click at [428, 232] on button "Checkout" at bounding box center [454, 234] width 171 height 10
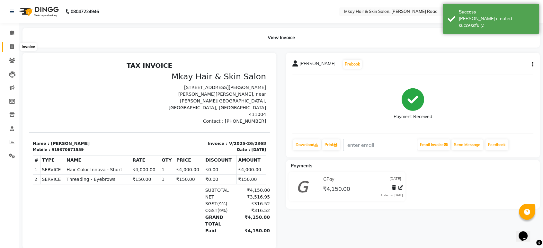
click at [11, 48] on icon at bounding box center [12, 46] width 4 height 5
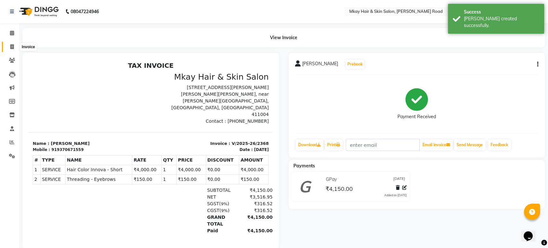
select select "5258"
select select "service"
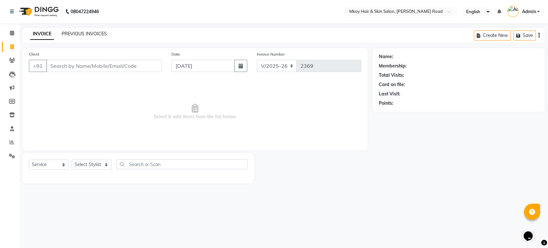
click at [81, 32] on link "PREVIOUS INVOICES" at bounding box center [84, 34] width 45 height 6
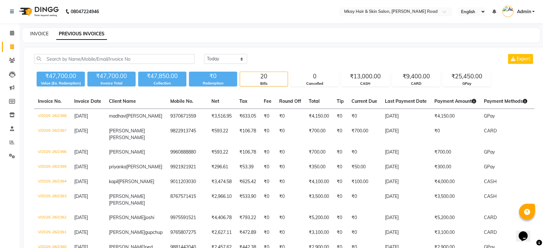
click at [36, 33] on link "INVOICE" at bounding box center [39, 34] width 18 height 6
select select "service"
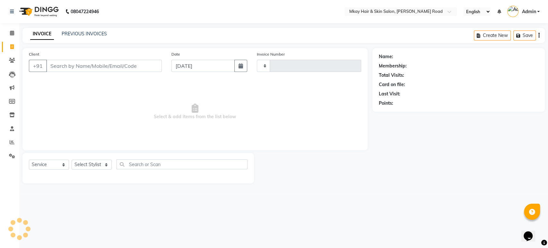
type input "2369"
select select "5258"
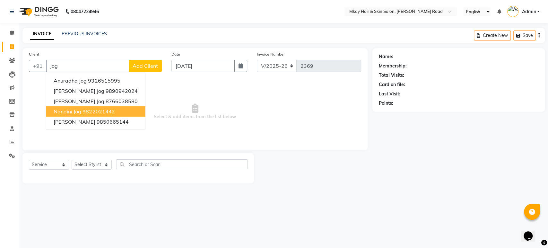
click at [100, 109] on ngb-highlight "9822021442" at bounding box center [99, 111] width 32 height 6
type input "9822021442"
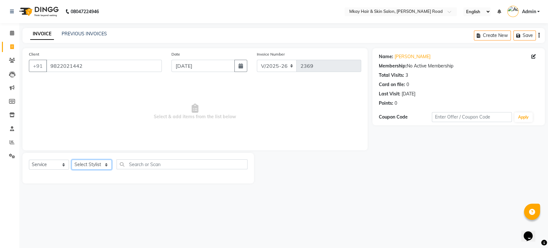
click at [80, 163] on select "Select Stylist [PERSON_NAME] Isha [PERSON_NAME] [PERSON_NAME] Shyam [PERSON_NAM…" at bounding box center [92, 165] width 40 height 10
select select "38229"
click at [72, 160] on select "Select Stylist [PERSON_NAME] Isha [PERSON_NAME] [PERSON_NAME] Shyam [PERSON_NAM…" at bounding box center [92, 165] width 40 height 10
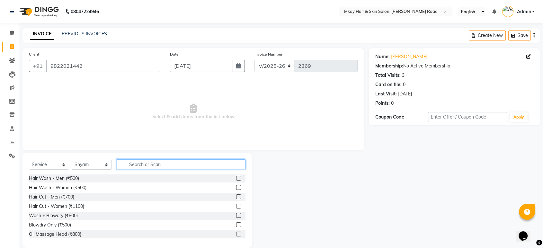
click at [135, 163] on input "text" at bounding box center [181, 164] width 129 height 10
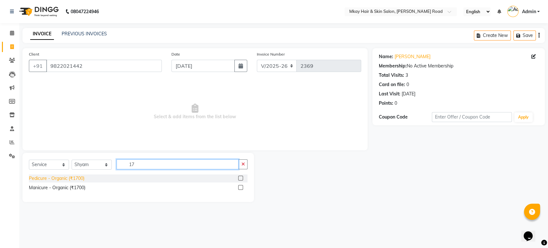
type input "17"
click at [66, 177] on div "Pedicure - Organic (₹1700)" at bounding box center [57, 178] width 56 height 7
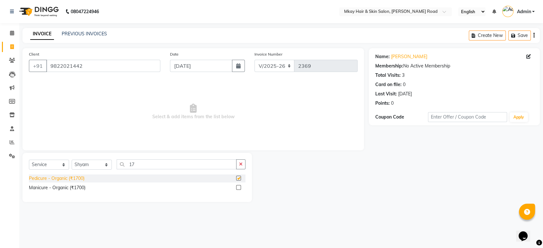
checkbox input "false"
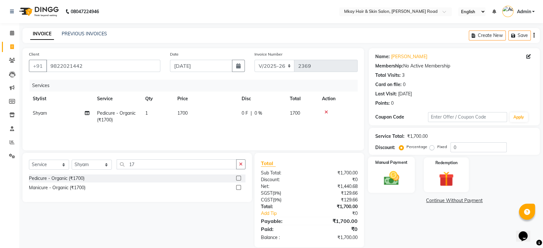
click at [405, 171] on div "Manual Payment" at bounding box center [391, 175] width 47 height 36
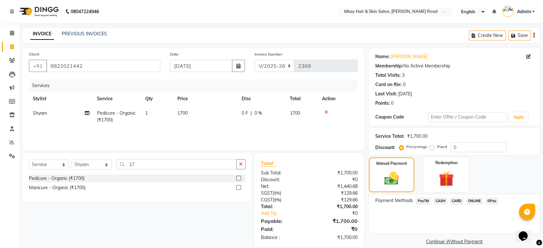
click at [457, 201] on span "CARD" at bounding box center [456, 200] width 14 height 7
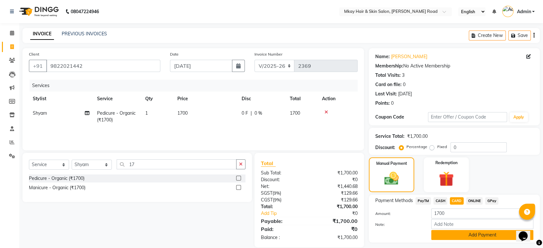
click at [457, 236] on button "Add Payment" at bounding box center [482, 235] width 102 height 10
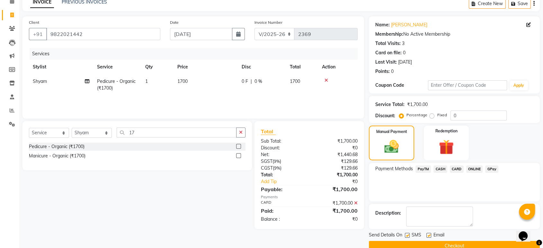
scroll to position [44, 0]
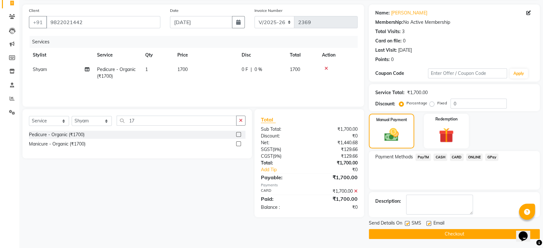
click at [407, 222] on label at bounding box center [407, 223] width 5 height 5
click at [407, 222] on input "checkbox" at bounding box center [407, 224] width 4 height 4
checkbox input "false"
click at [430, 223] on label at bounding box center [428, 223] width 5 height 5
click at [430, 223] on input "checkbox" at bounding box center [428, 224] width 4 height 4
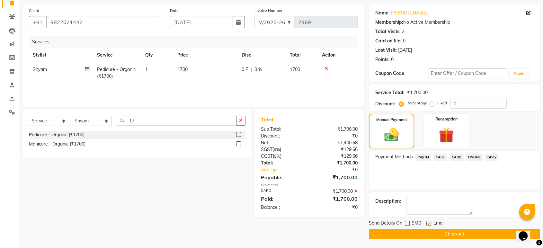
checkbox input "false"
click at [430, 231] on button "Checkout" at bounding box center [454, 234] width 171 height 10
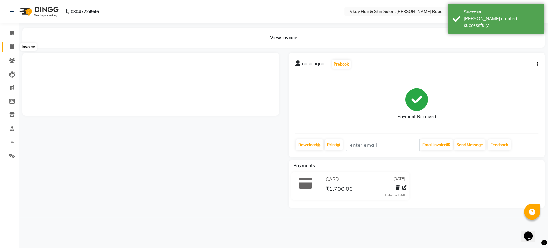
click at [9, 45] on span at bounding box center [11, 46] width 11 height 7
select select "5258"
select select "service"
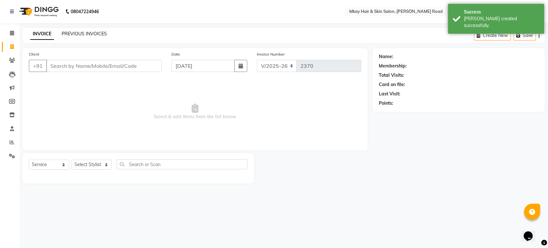
click at [99, 33] on link "PREVIOUS INVOICES" at bounding box center [84, 34] width 45 height 6
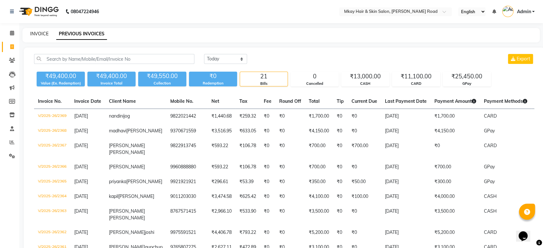
click at [34, 35] on link "INVOICE" at bounding box center [39, 34] width 18 height 6
select select "5258"
select select "service"
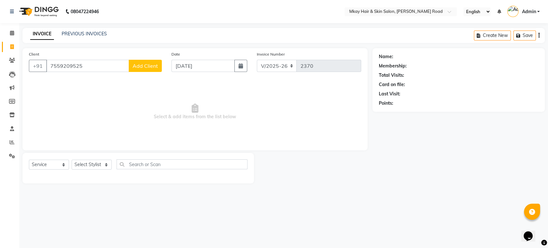
type input "7559209525"
click at [144, 69] on span "Add Client" at bounding box center [145, 66] width 25 height 6
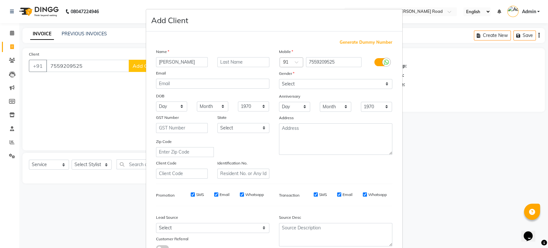
type input "[PERSON_NAME]"
click at [231, 63] on input "text" at bounding box center [243, 62] width 52 height 10
type input "[PERSON_NAME]"
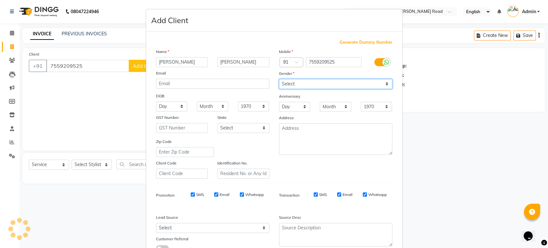
click at [285, 81] on select "Select [DEMOGRAPHIC_DATA] [DEMOGRAPHIC_DATA] Other Prefer Not To Say" at bounding box center [335, 84] width 113 height 10
click at [279, 79] on select "Select [DEMOGRAPHIC_DATA] [DEMOGRAPHIC_DATA] Other Prefer Not To Say" at bounding box center [335, 84] width 113 height 10
click at [285, 83] on select "Select [DEMOGRAPHIC_DATA] [DEMOGRAPHIC_DATA] Other Prefer Not To Say" at bounding box center [335, 84] width 113 height 10
select select "[DEMOGRAPHIC_DATA]"
click at [279, 79] on select "Select [DEMOGRAPHIC_DATA] [DEMOGRAPHIC_DATA] Other Prefer Not To Say" at bounding box center [335, 84] width 113 height 10
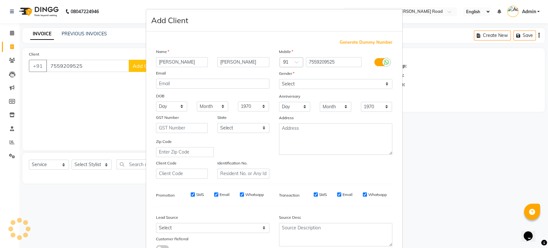
click at [420, 192] on ngb-modal-window "Add Client Generate Dummy Number Name [PERSON_NAME] Email DOB Day 01 02 03 04 0…" at bounding box center [274, 124] width 548 height 248
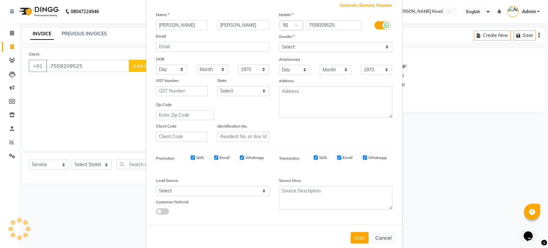
scroll to position [47, 0]
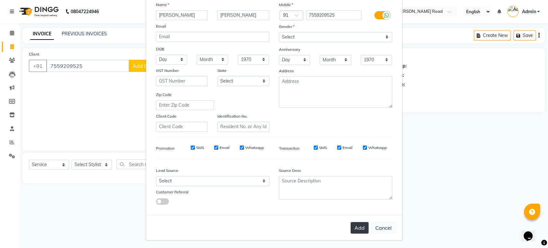
click at [352, 228] on button "Add" at bounding box center [360, 228] width 18 height 12
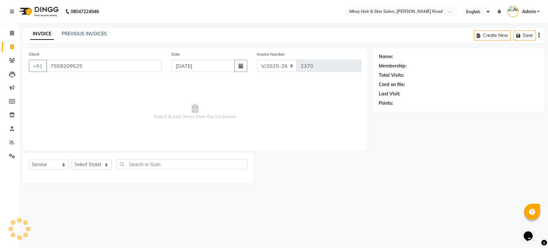
select select
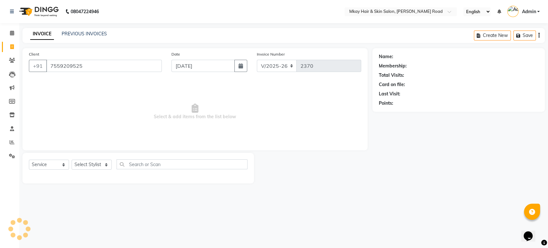
select select
checkbox input "false"
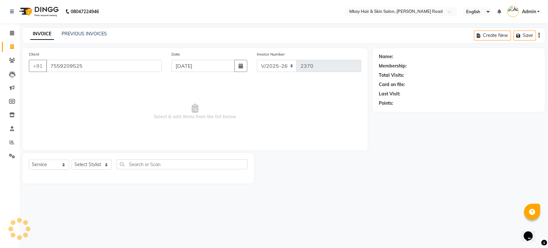
checkbox input "false"
